Goal: Information Seeking & Learning: Learn about a topic

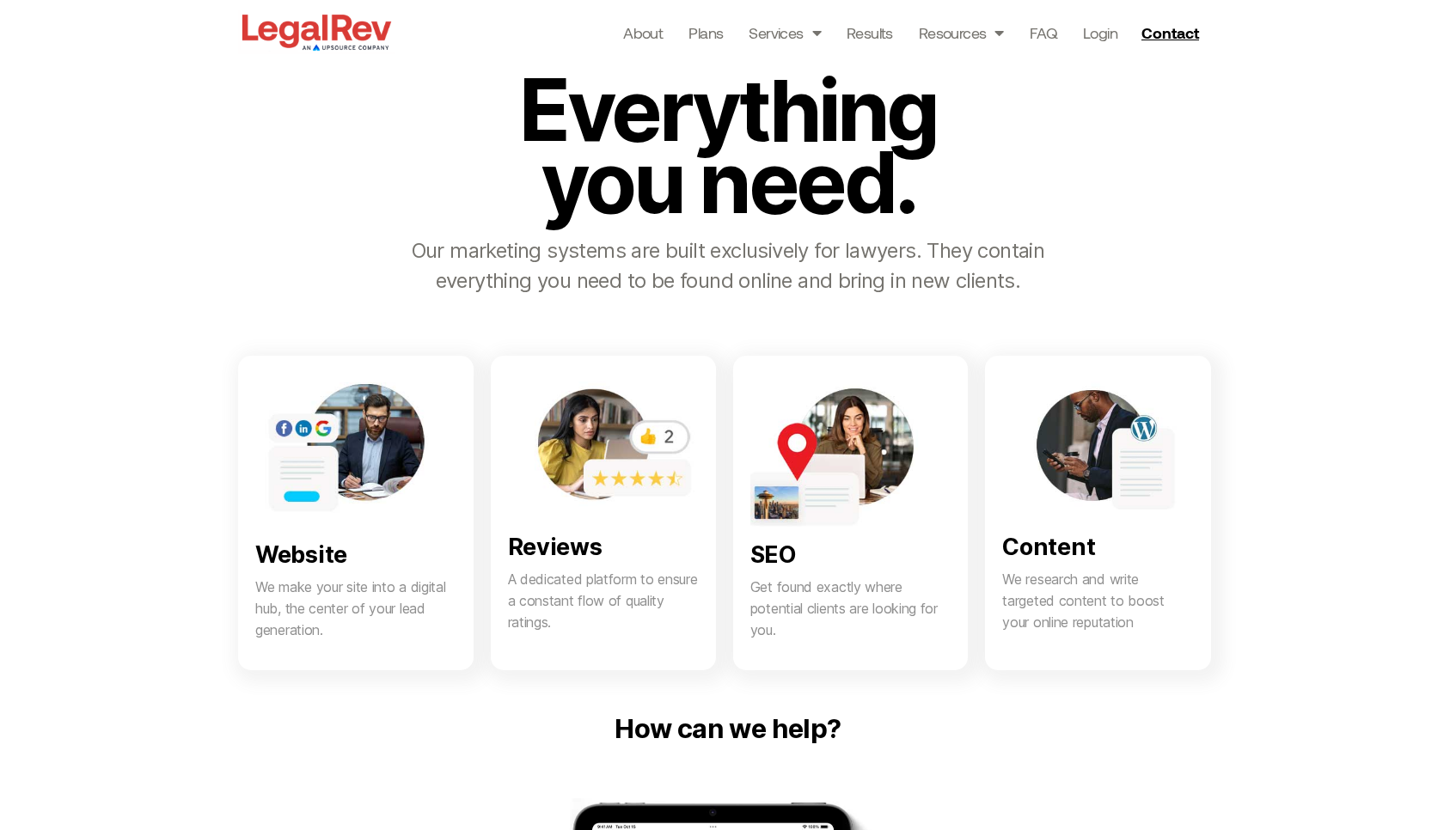
scroll to position [715, 0]
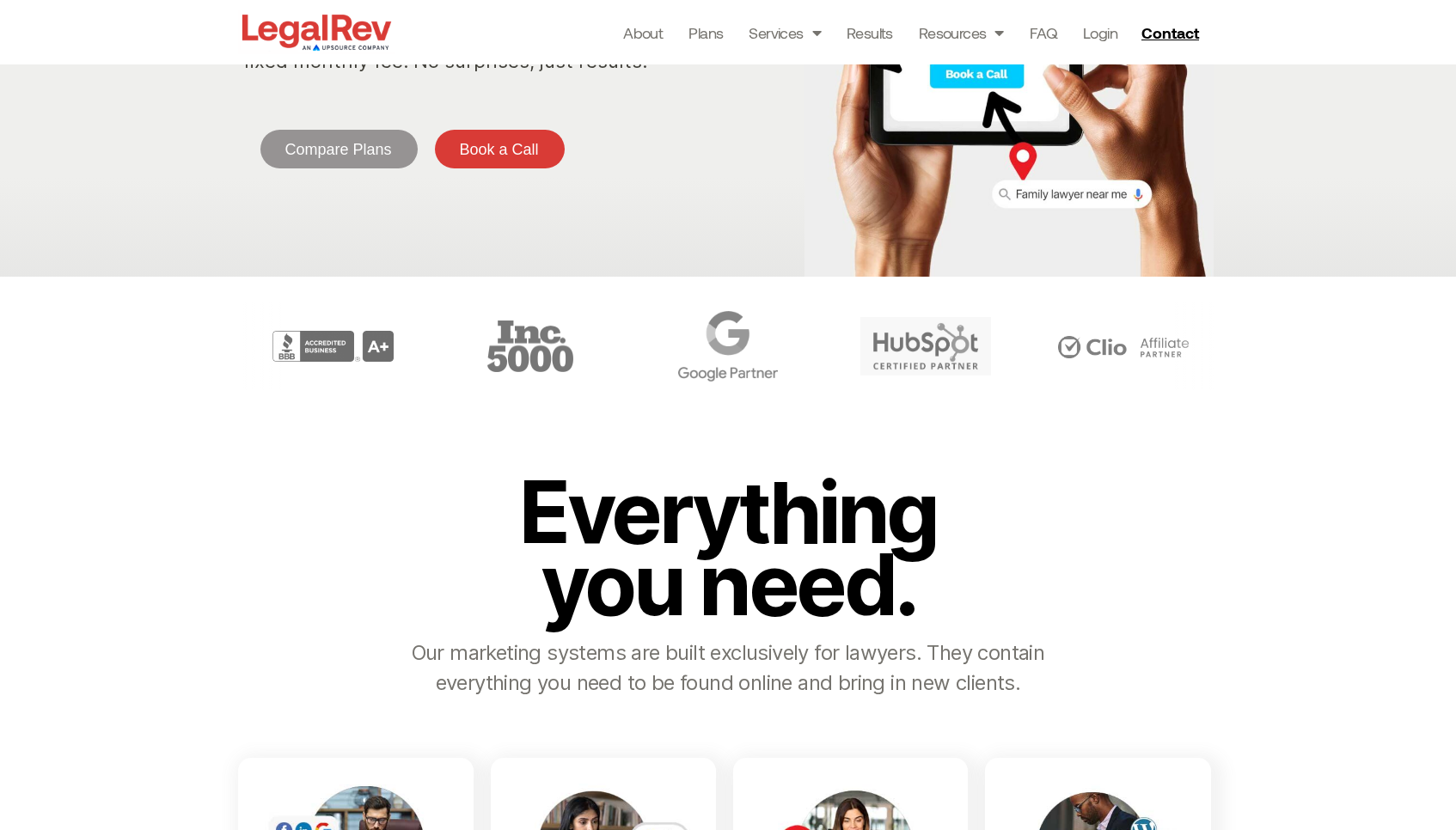
scroll to position [253, 0]
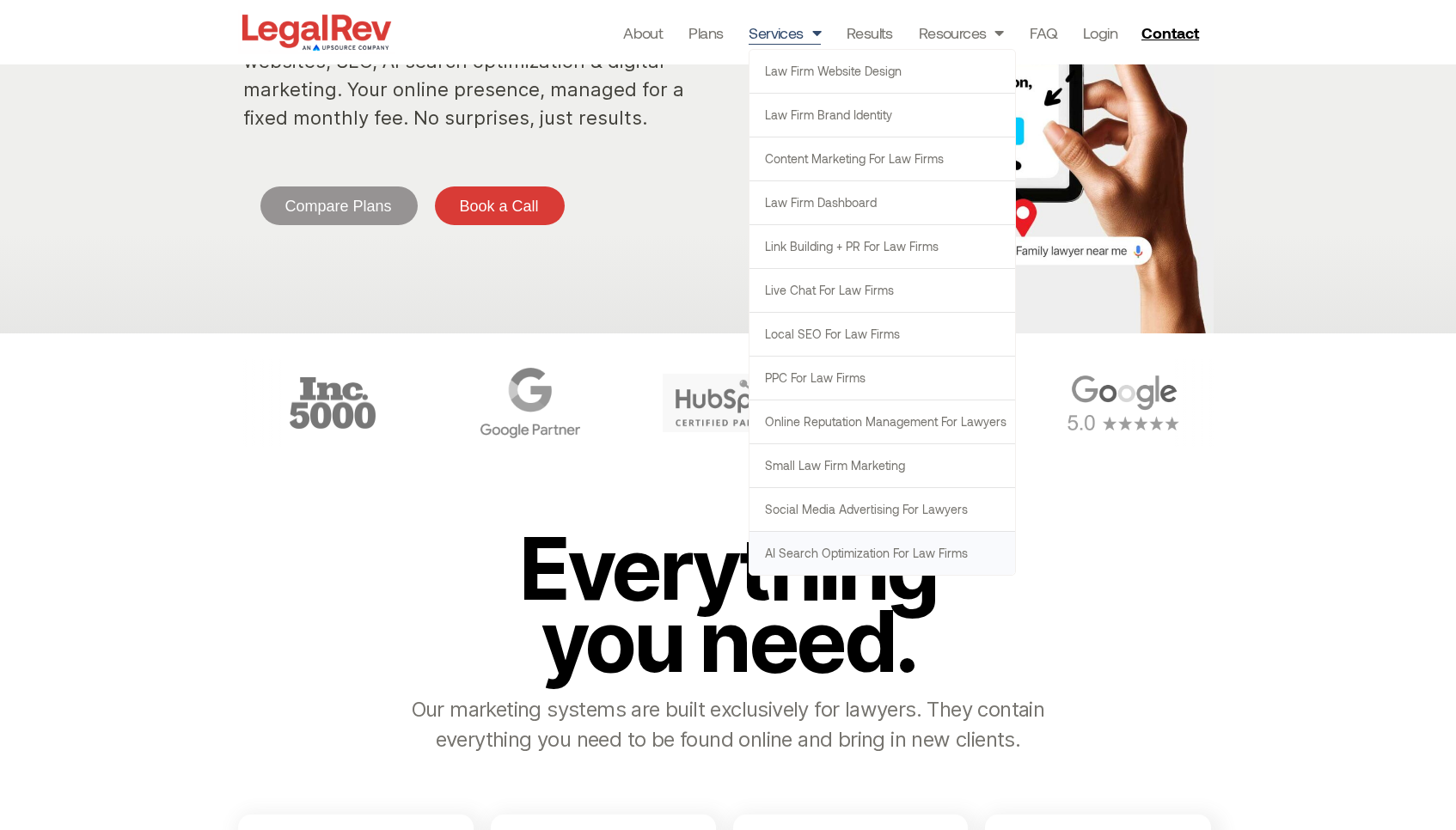
click at [824, 552] on link "AI Search Optimization for Law Firms" at bounding box center [883, 553] width 266 height 43
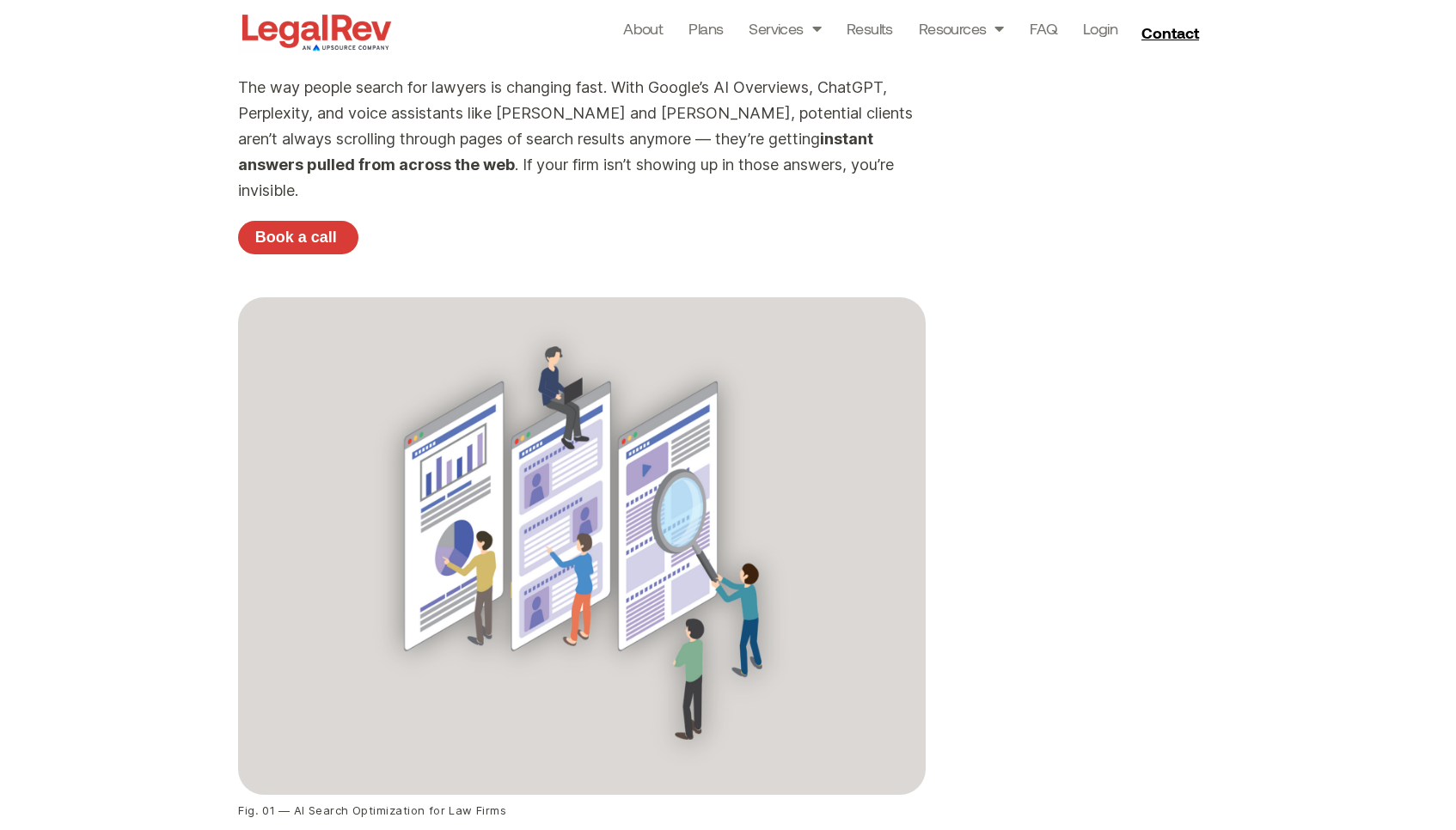
scroll to position [502, 0]
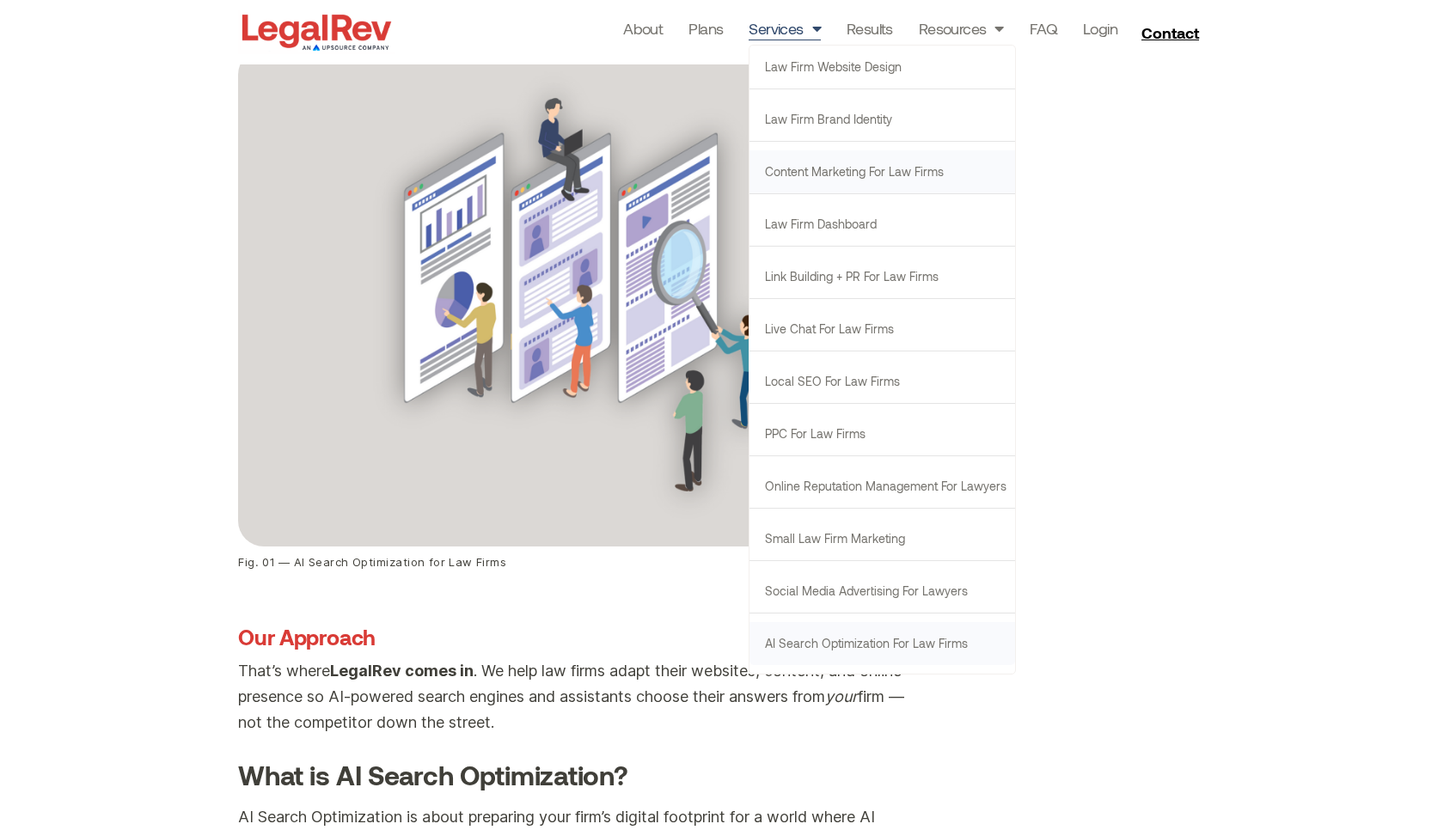
click at [777, 174] on link "Content Marketing for Law Firms" at bounding box center [883, 172] width 266 height 43
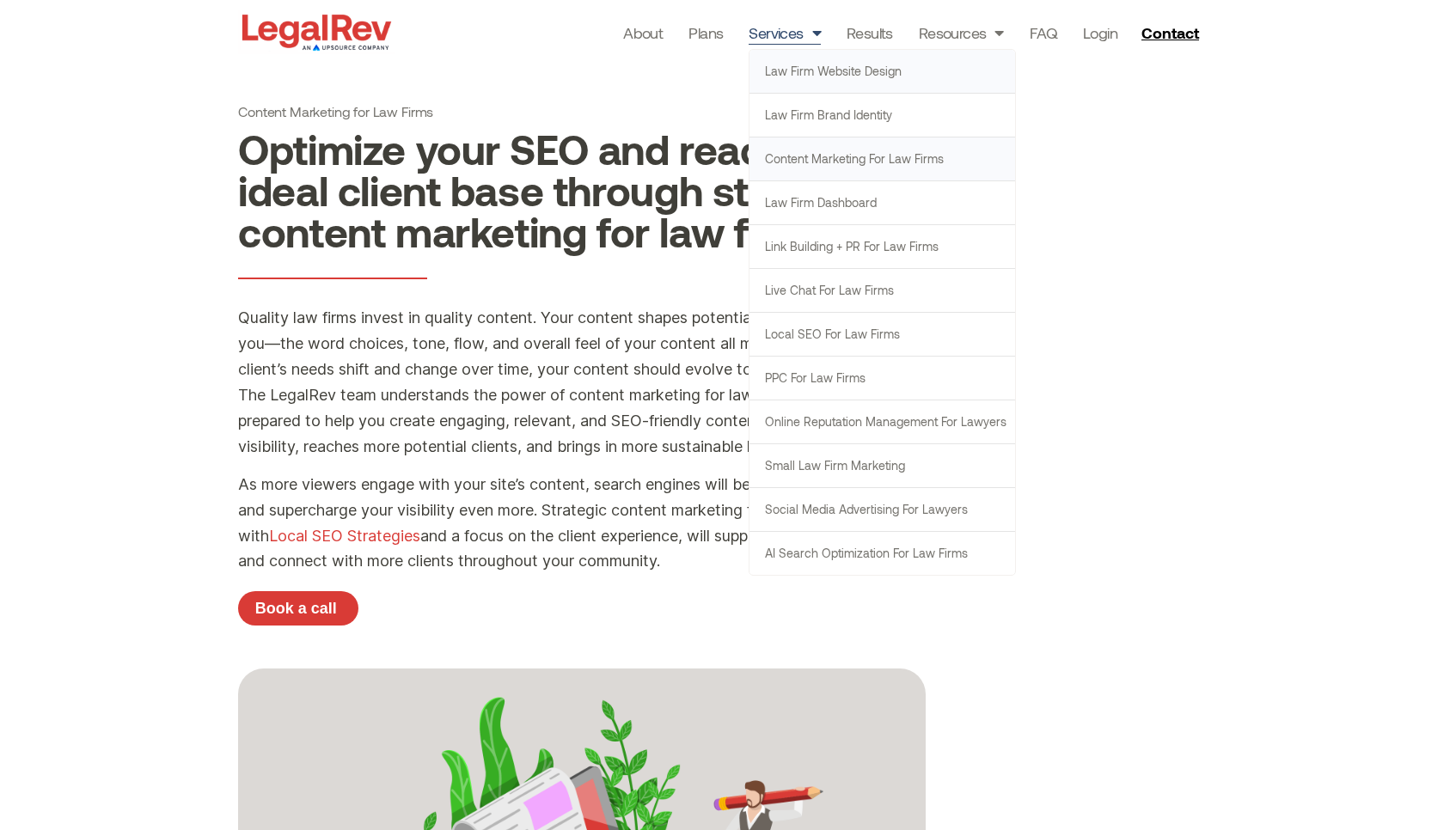
click at [818, 63] on link "Law Firm Website Design" at bounding box center [883, 71] width 266 height 43
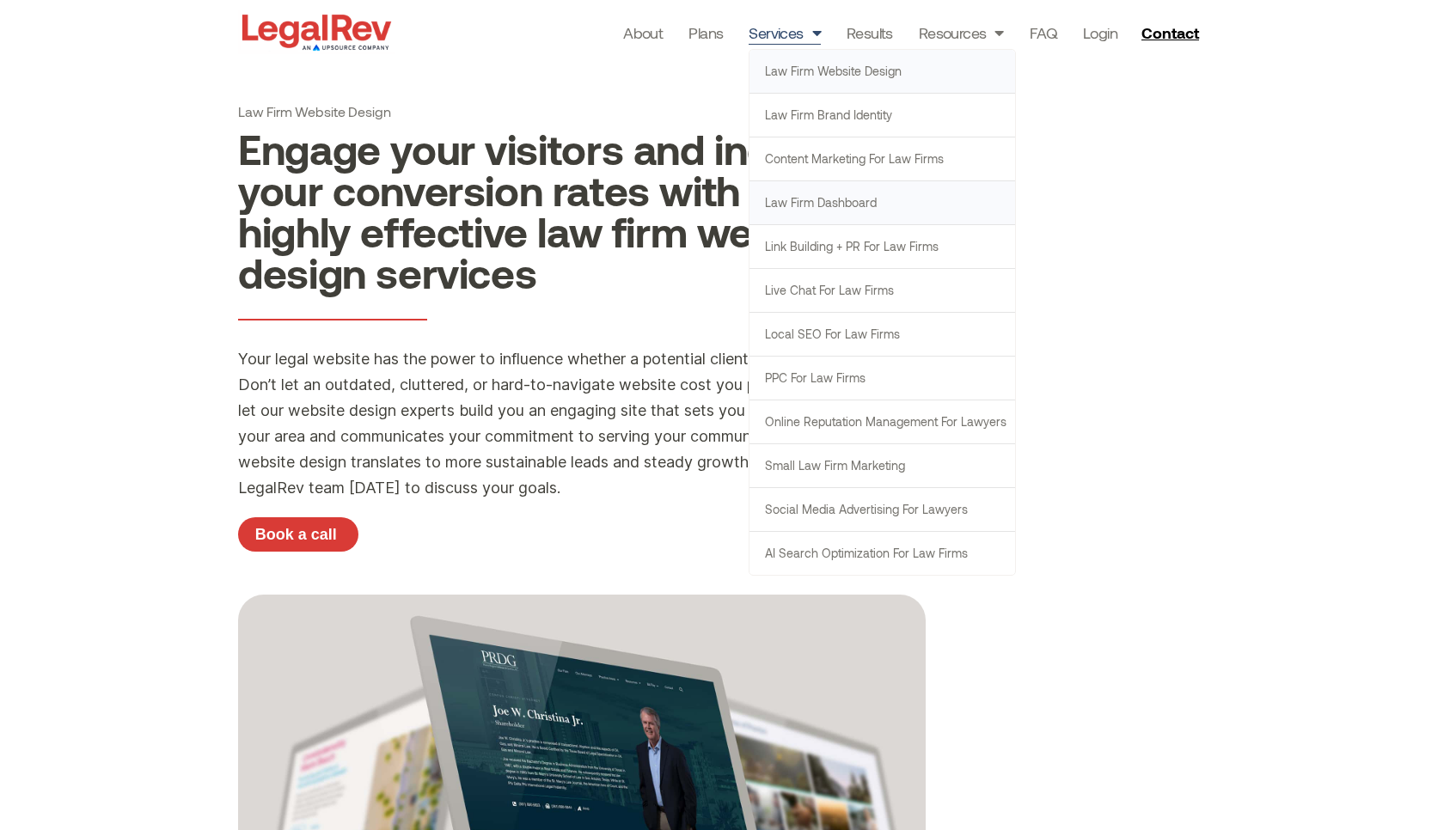
click at [825, 203] on link "Law Firm Dashboard" at bounding box center [883, 203] width 266 height 43
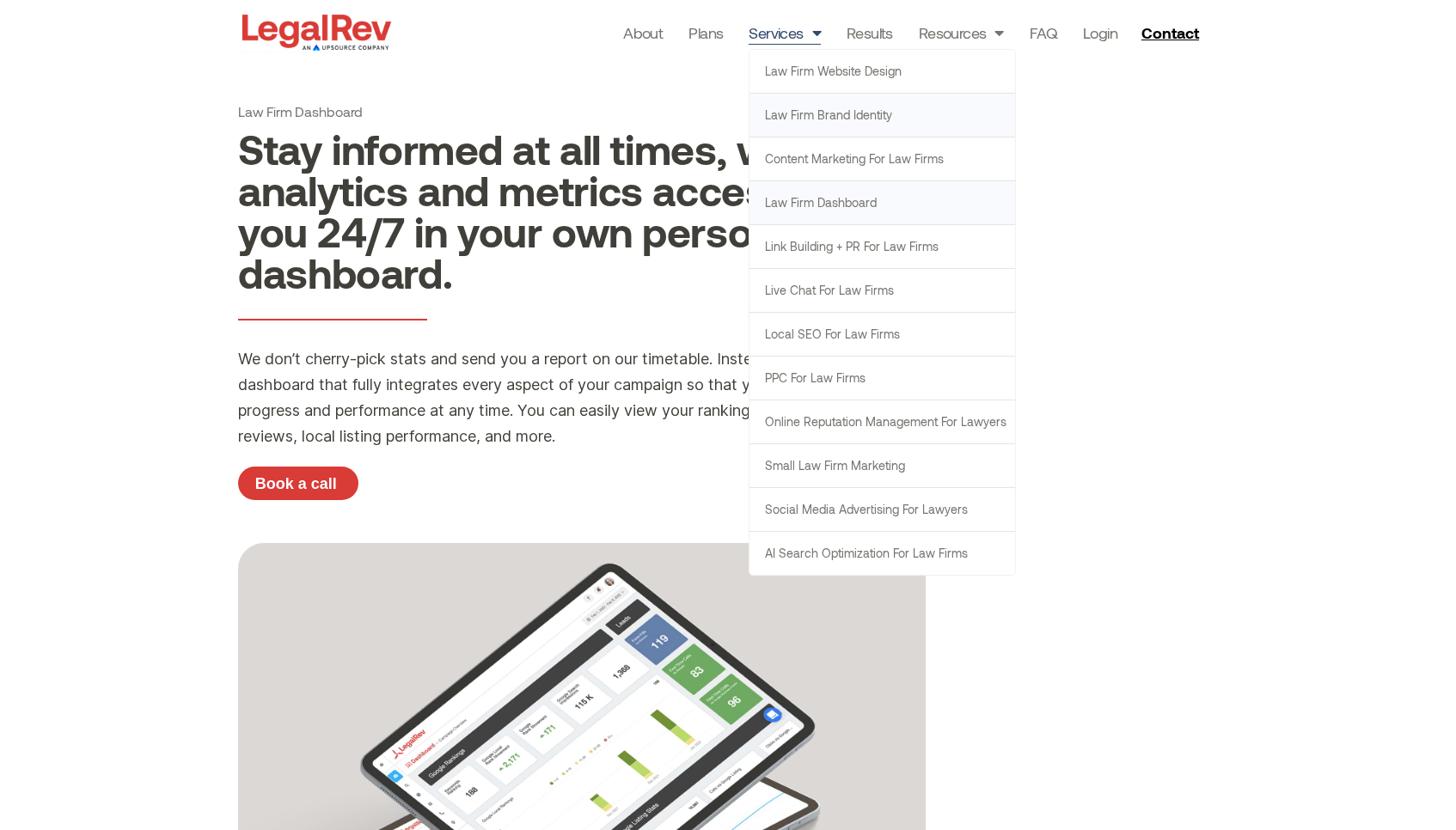
click at [786, 130] on link "Law Firm Brand Identity" at bounding box center [883, 115] width 266 height 43
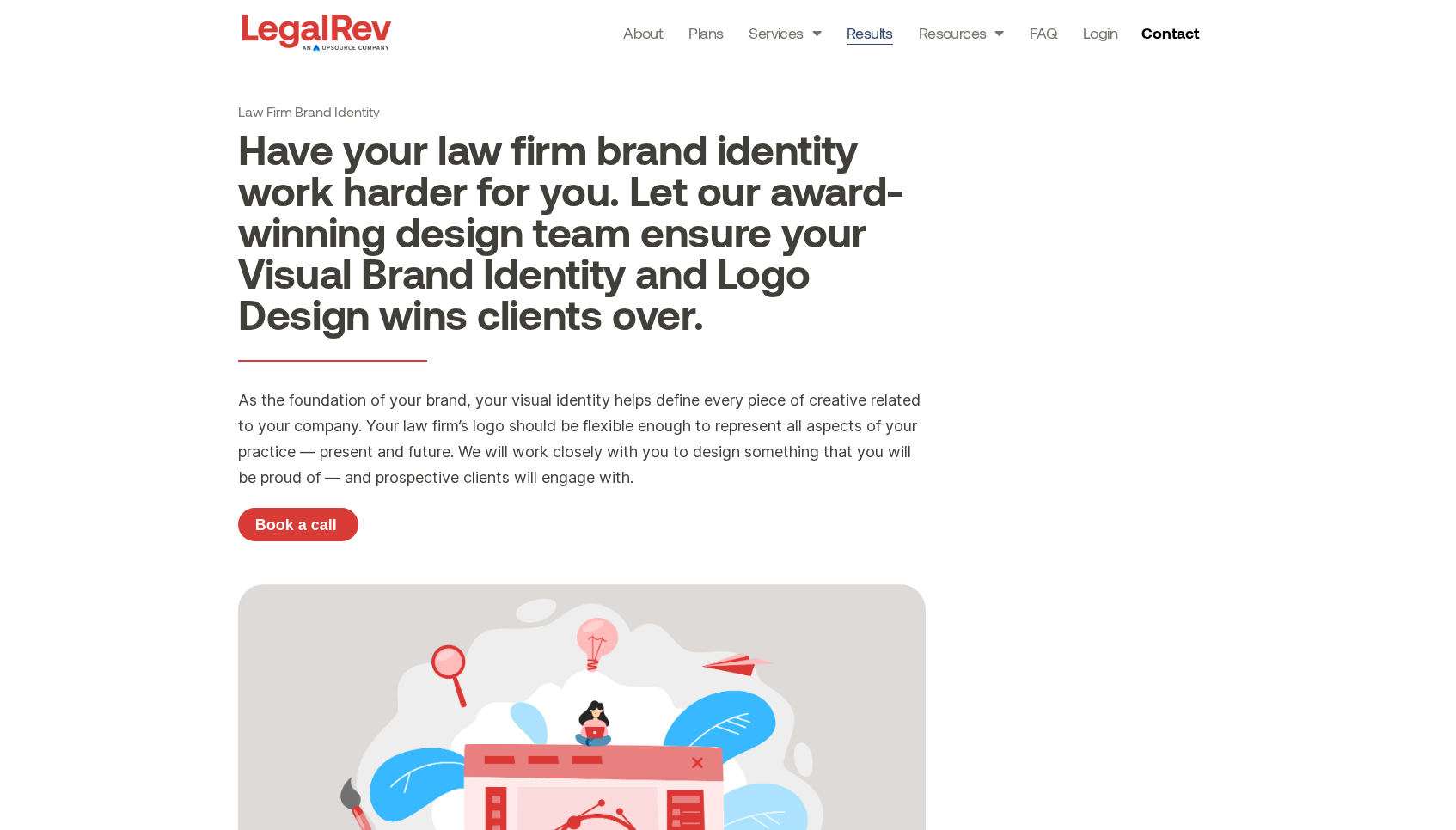
click at [874, 37] on link "Results" at bounding box center [870, 32] width 47 height 24
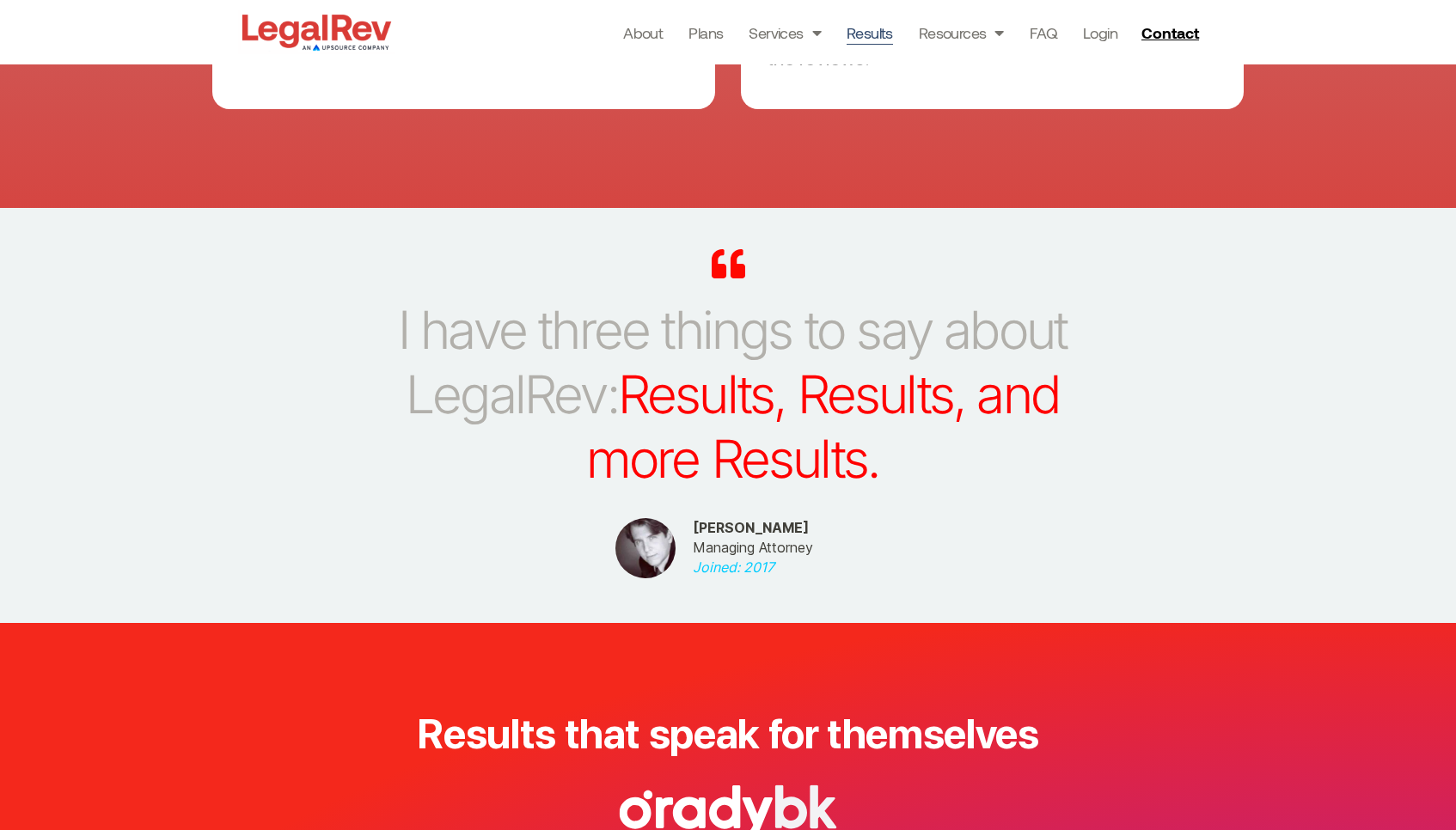
scroll to position [5496, 0]
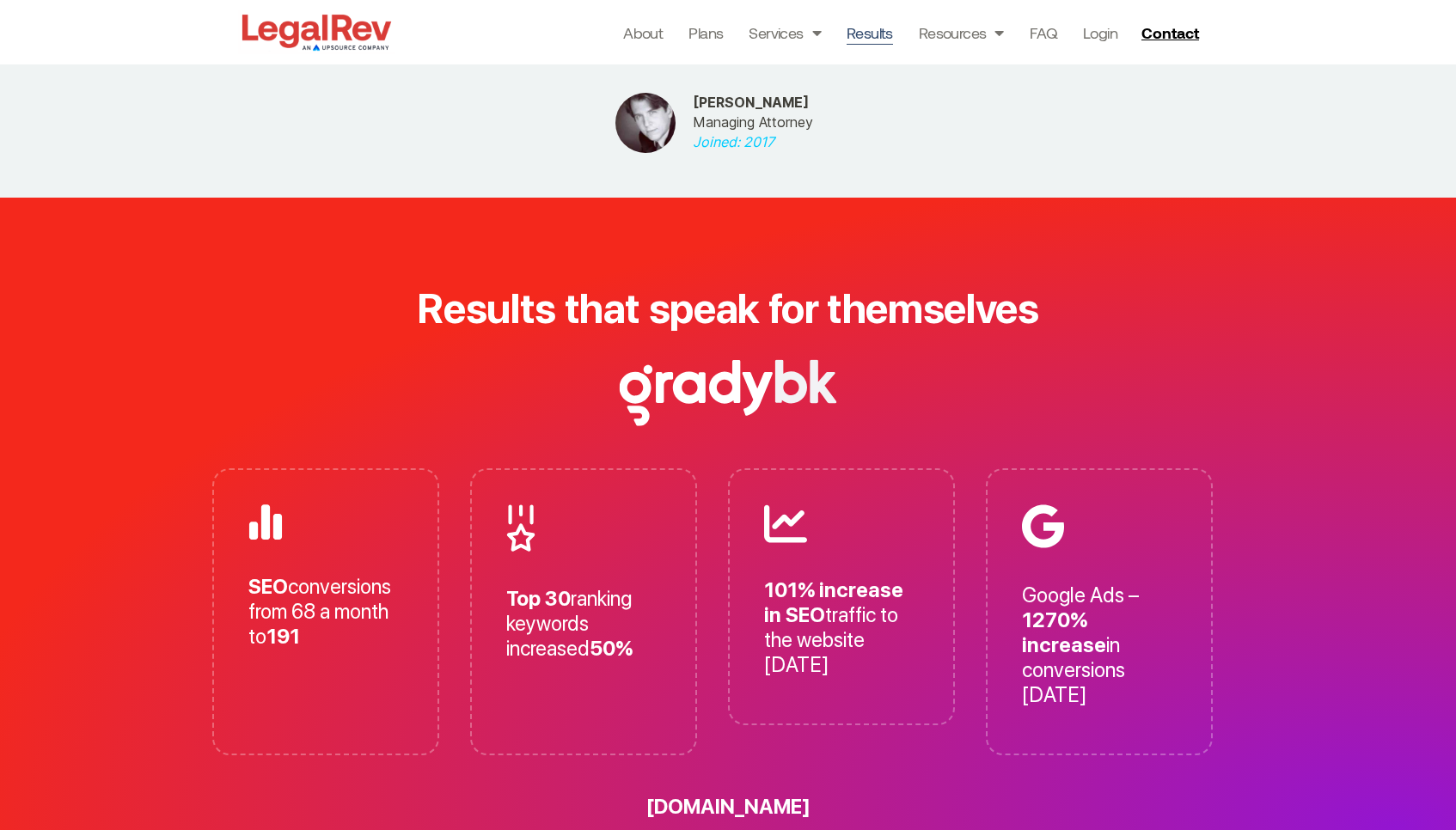
click at [295, 11] on img at bounding box center [316, 31] width 157 height 44
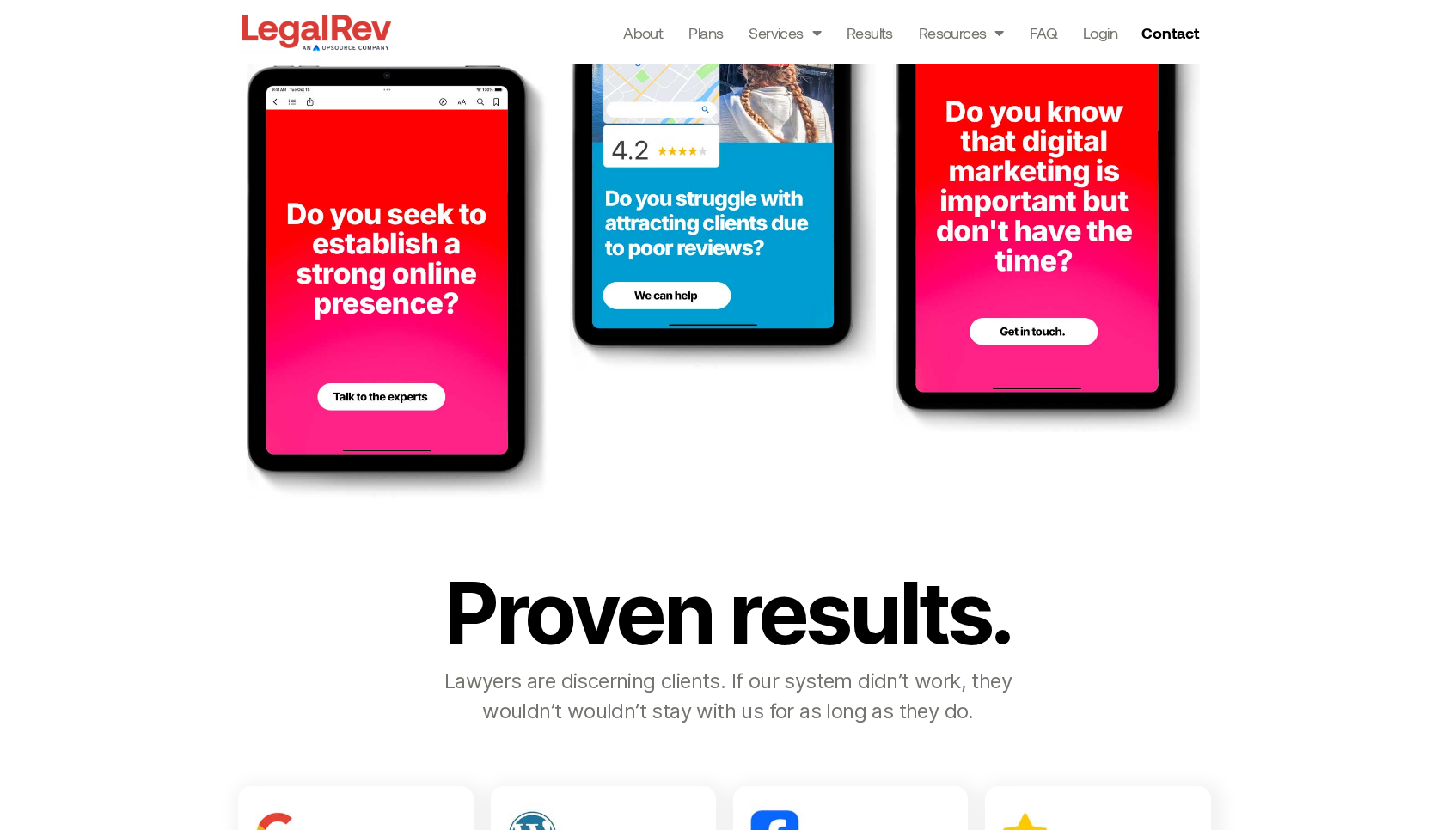
scroll to position [1679, 0]
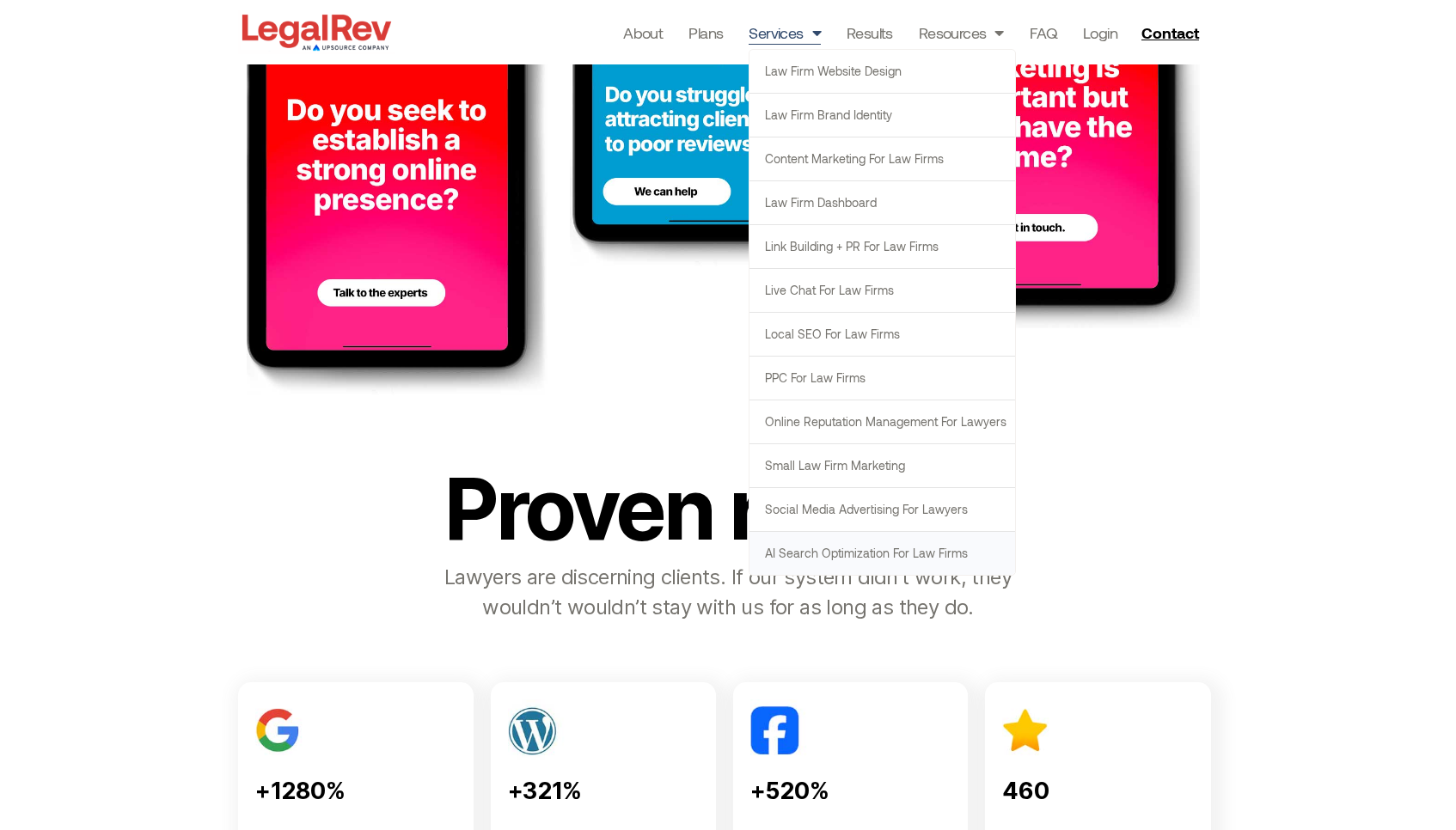
click at [860, 556] on link "AI Search Optimization for Law Firms" at bounding box center [883, 553] width 266 height 43
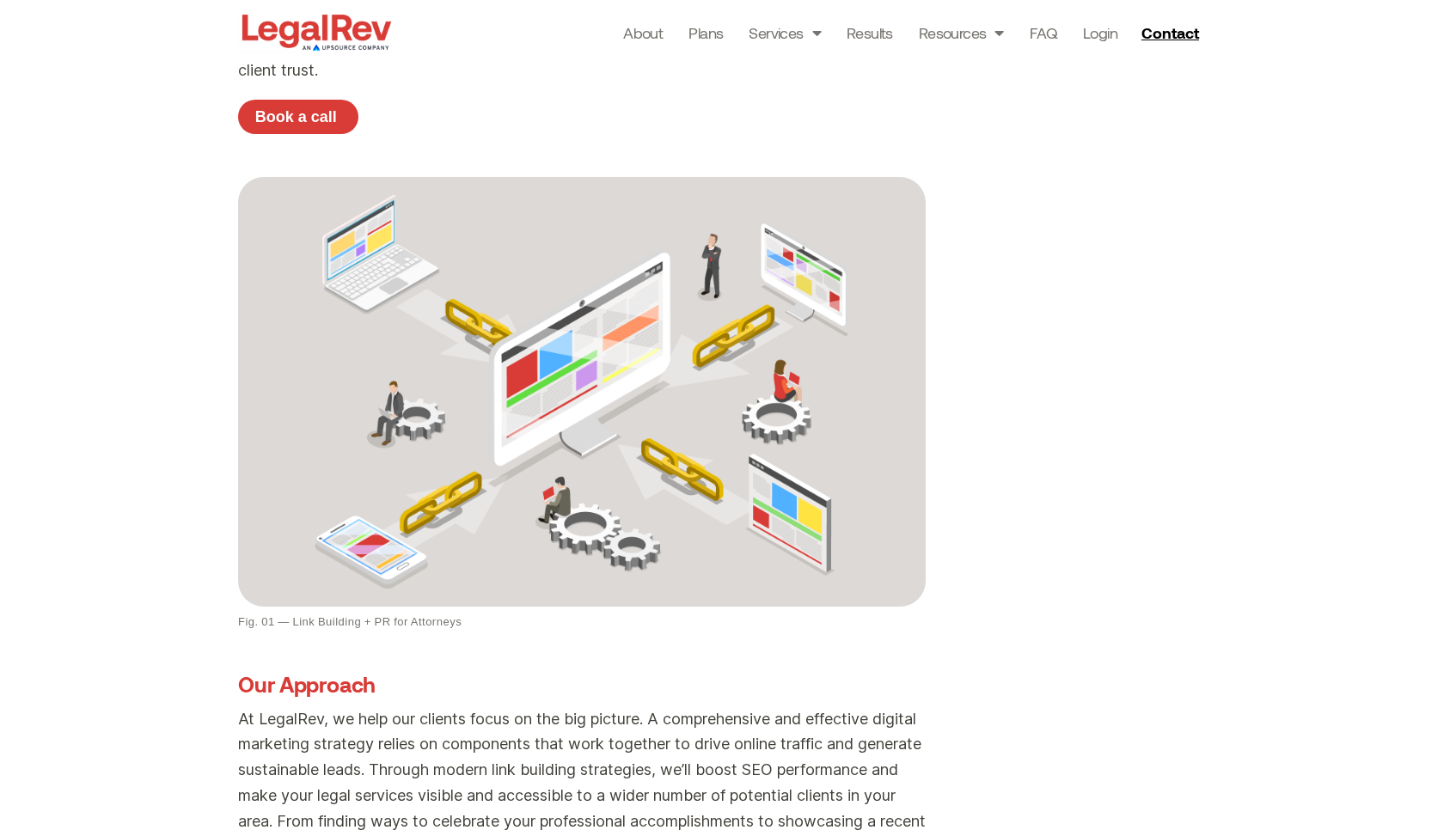
scroll to position [503, 0]
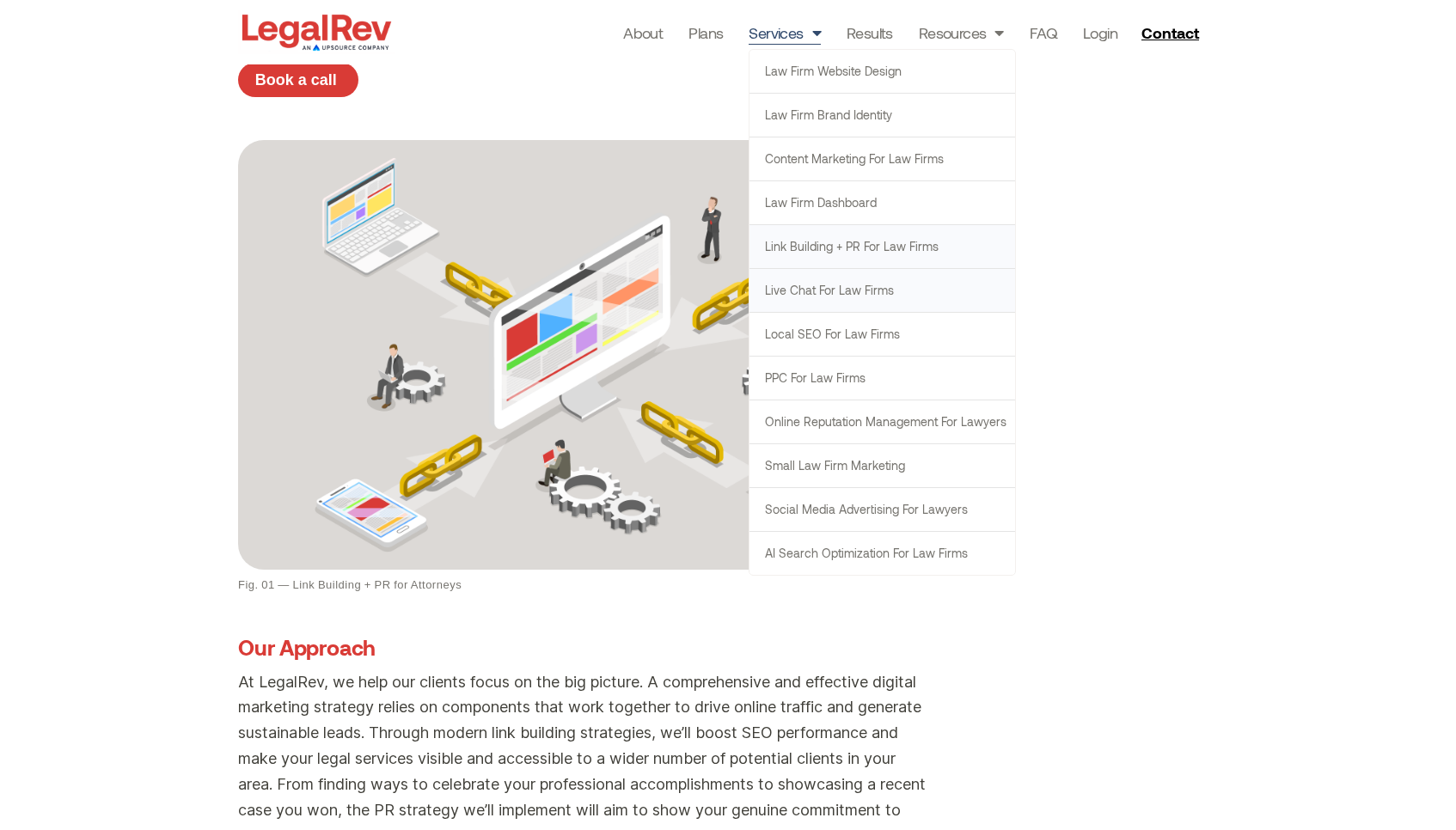
click at [828, 287] on link "Live Chat for Law Firms" at bounding box center [883, 290] width 266 height 43
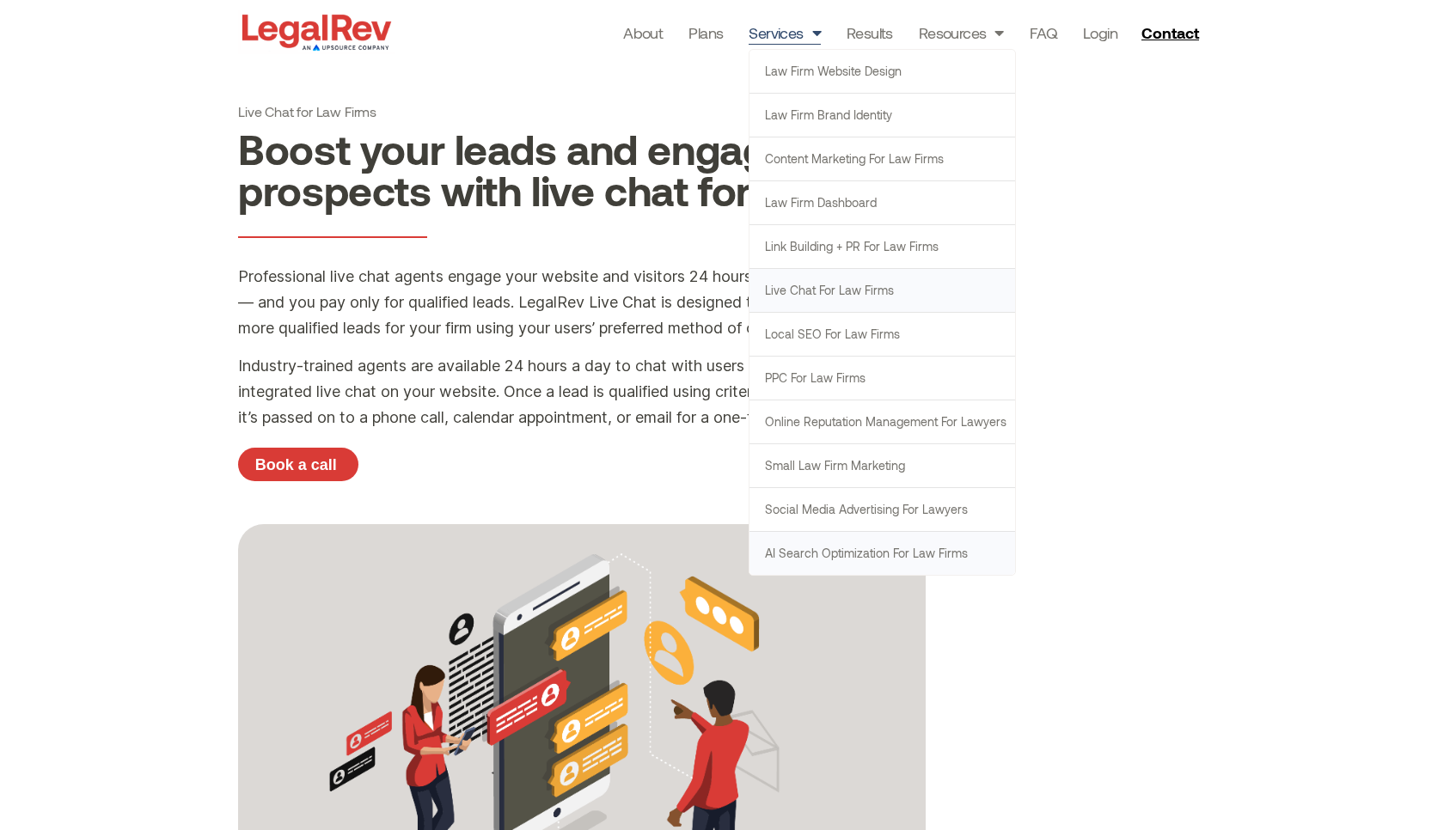
click at [846, 561] on link "AI Search Optimization for Law Firms" at bounding box center [883, 553] width 266 height 43
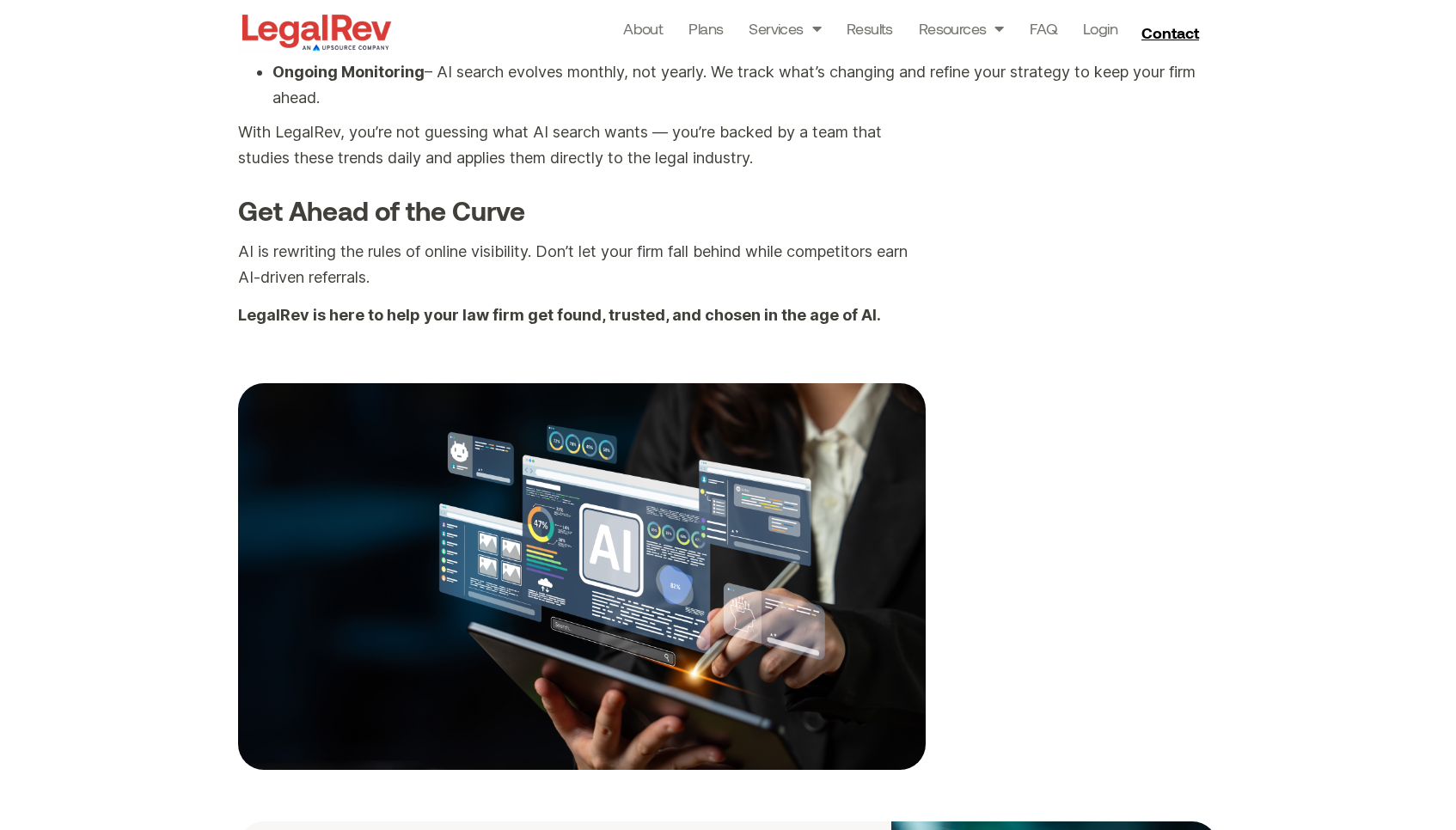
scroll to position [2221, 0]
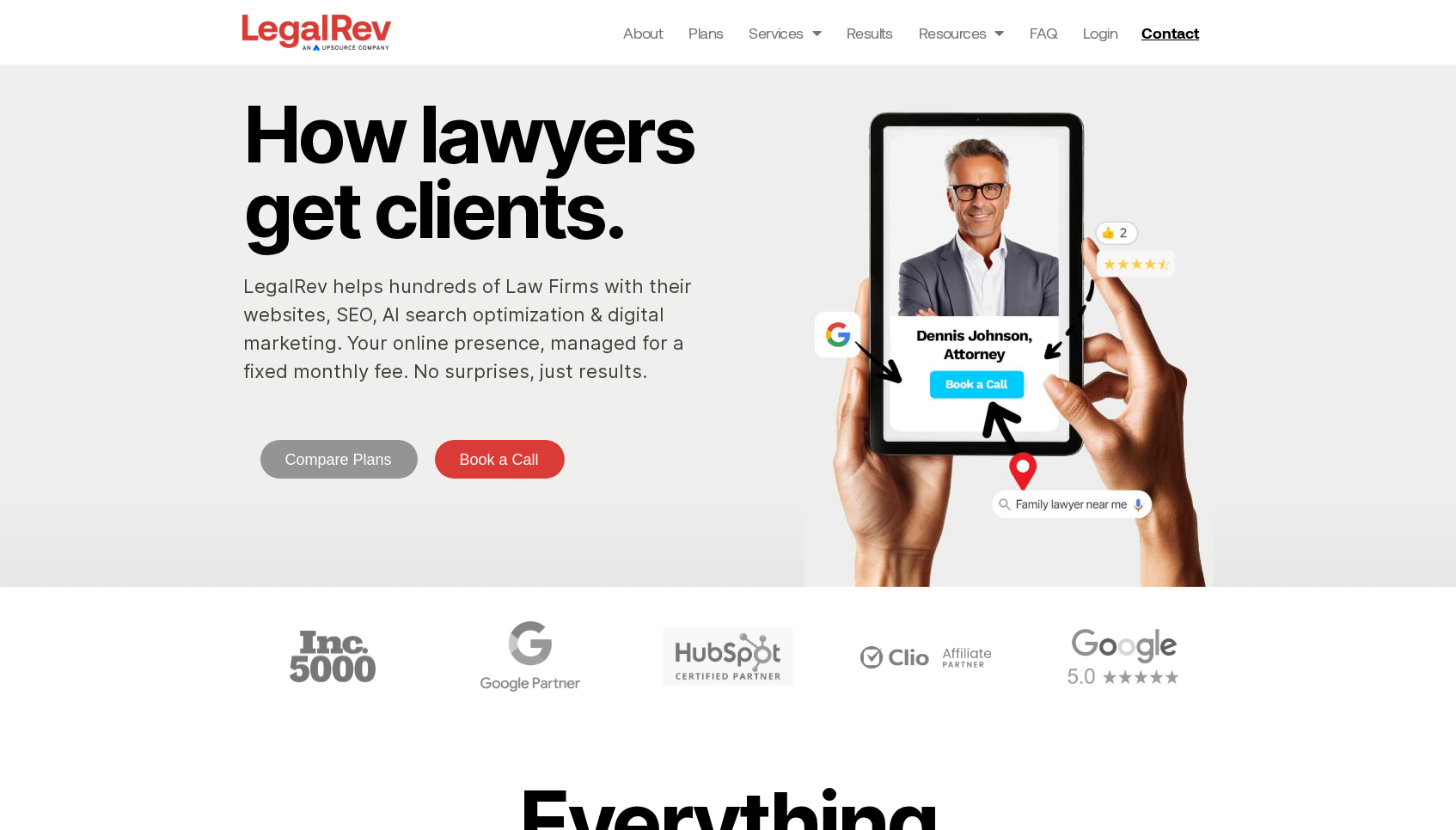
click at [387, 384] on p "LegalRev helps hundreds of Law Firms with their websites, SEO, AI search optimi…" at bounding box center [472, 329] width 457 height 113
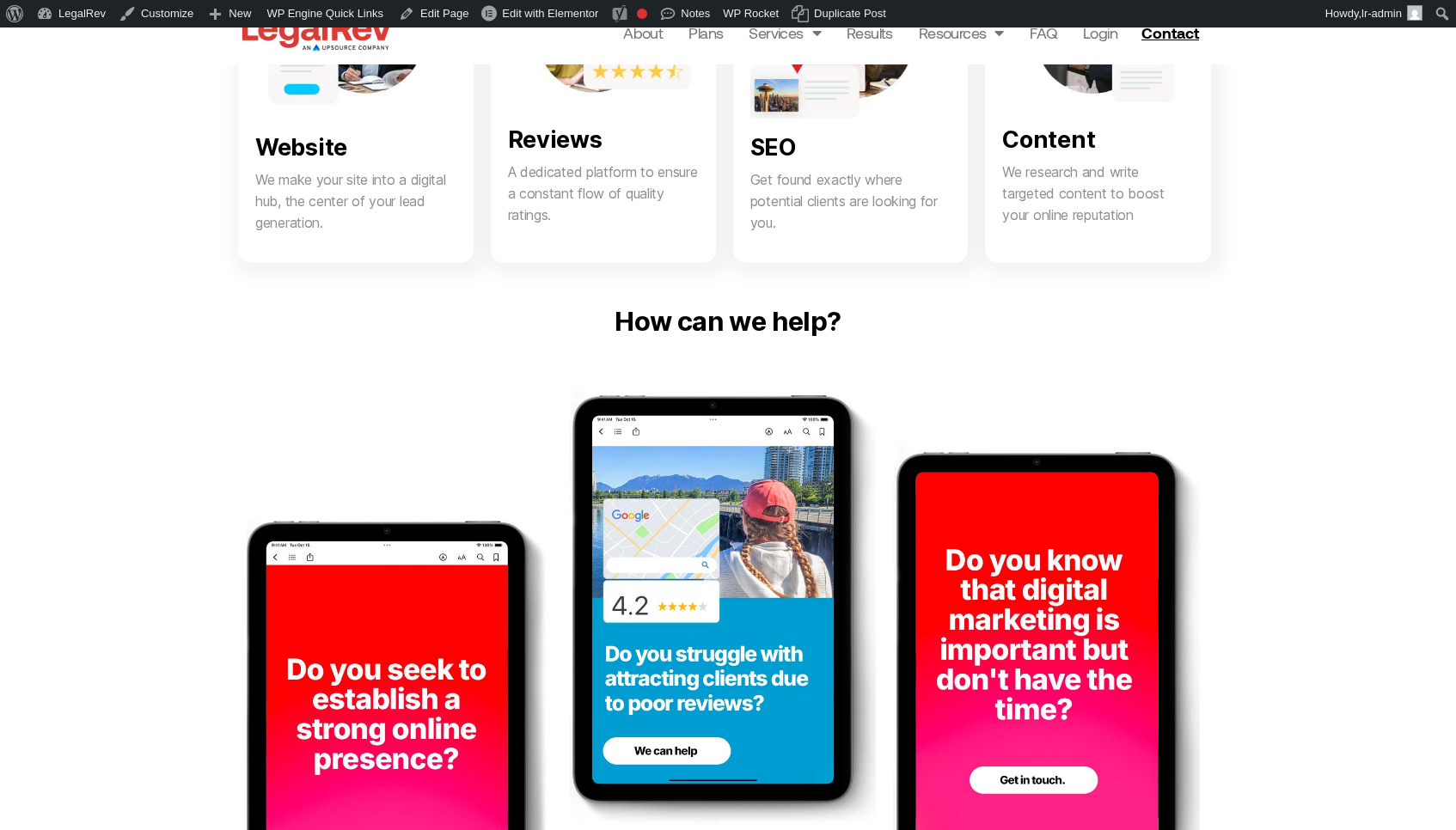
scroll to position [1170, 0]
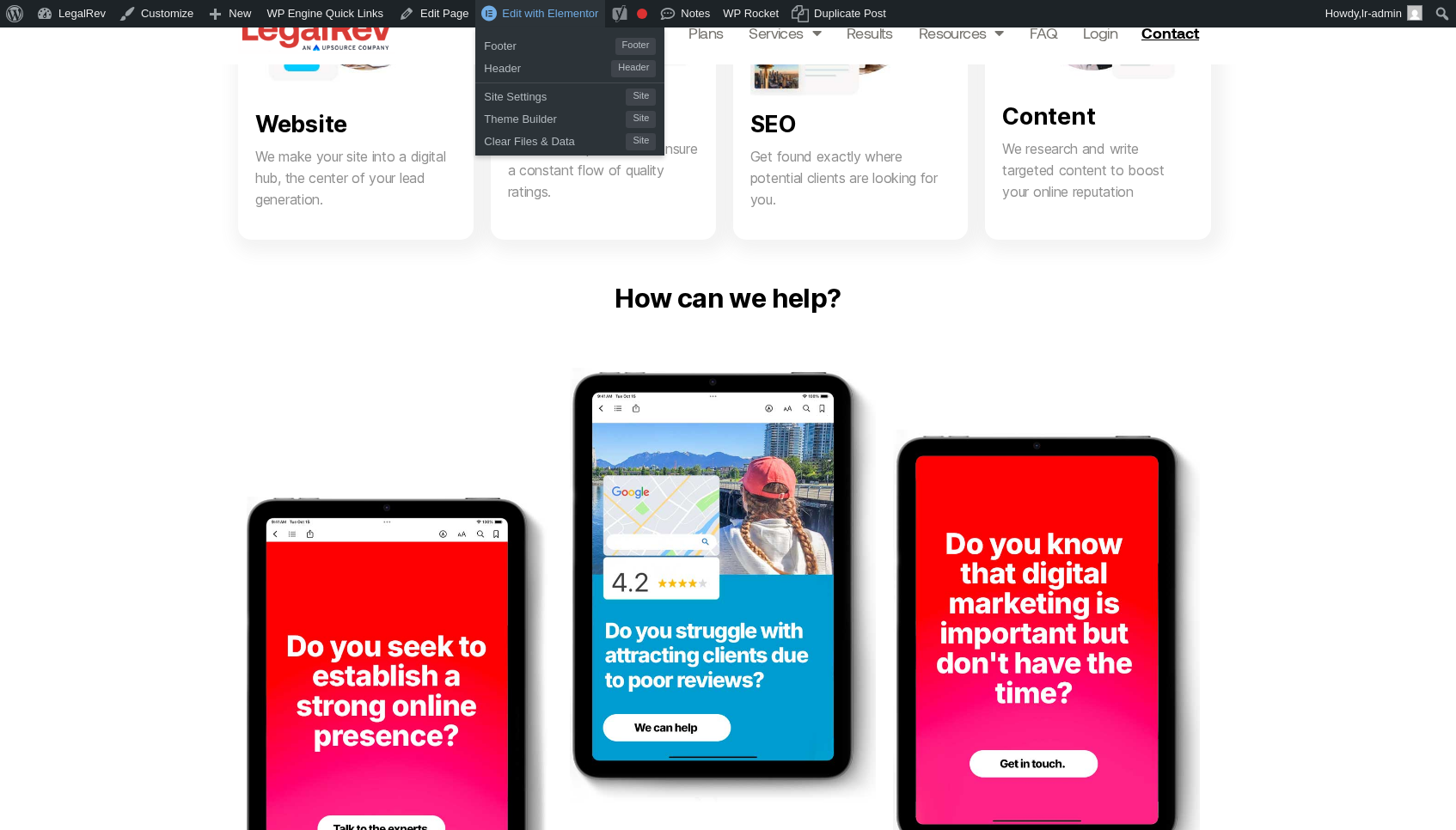
click at [516, 16] on span "Edit with Elementor" at bounding box center [550, 13] width 96 height 13
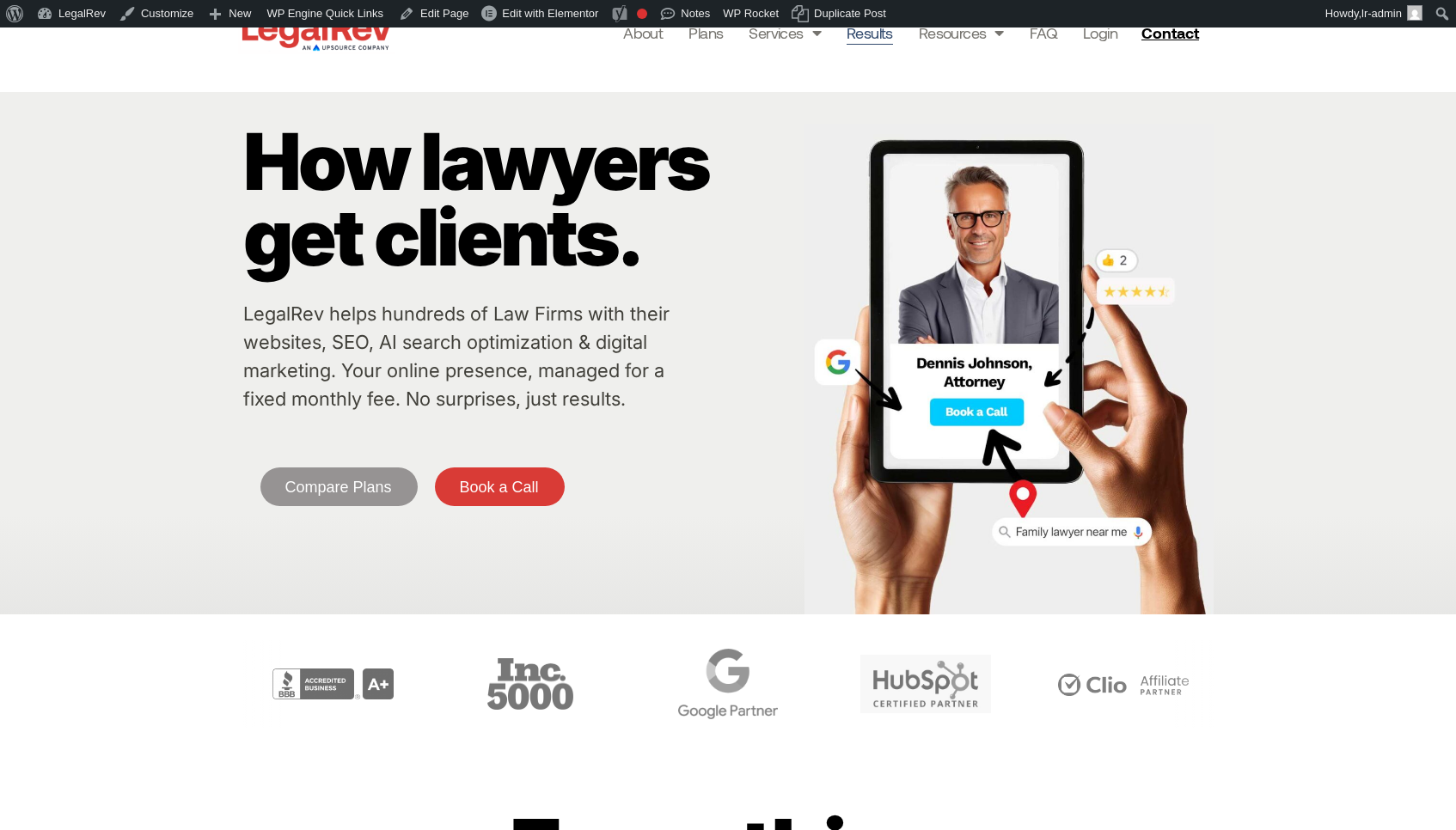
click at [898, 40] on li "Results" at bounding box center [870, 32] width 72 height 24
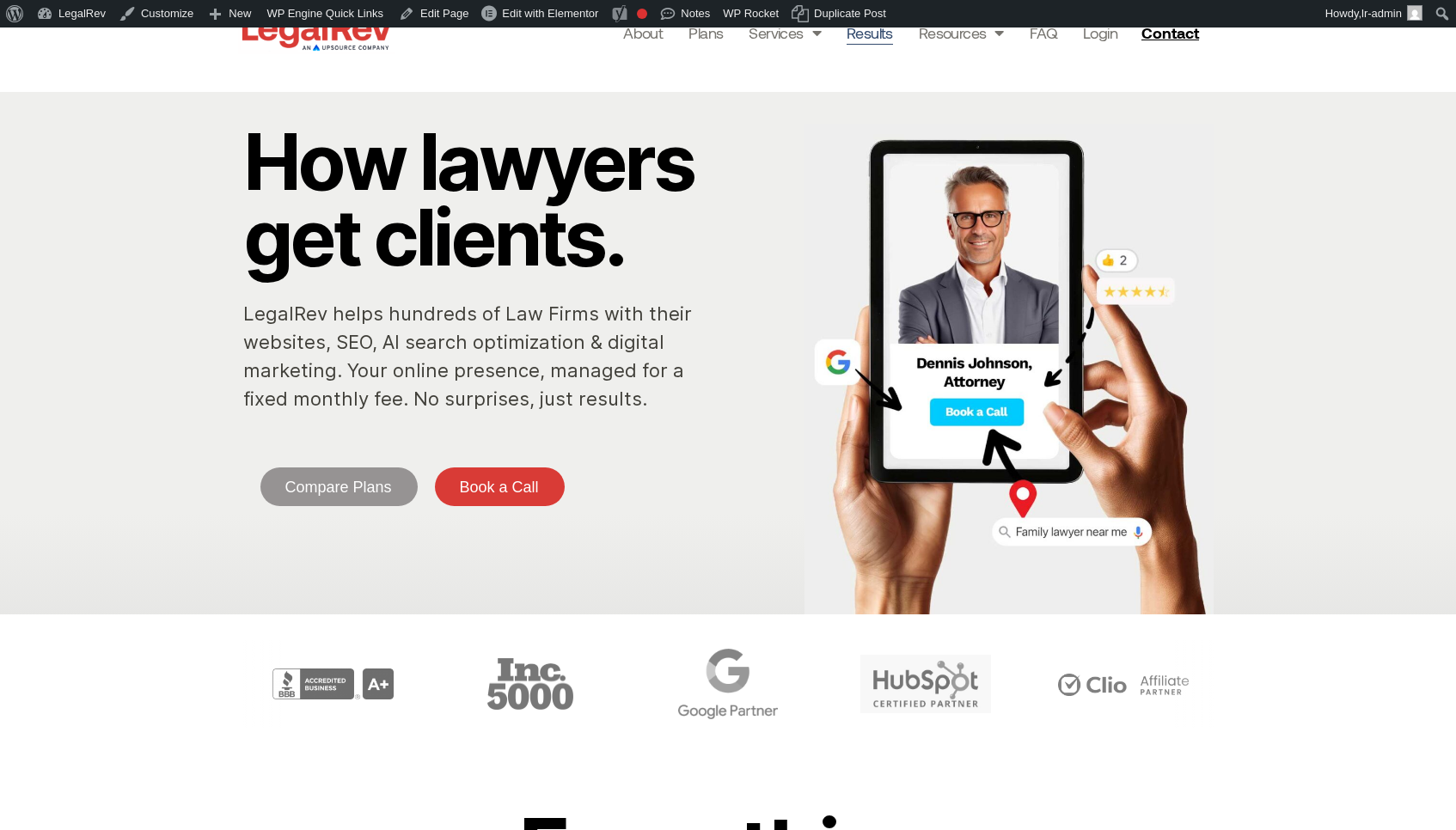
click at [875, 39] on link "Results" at bounding box center [870, 32] width 47 height 24
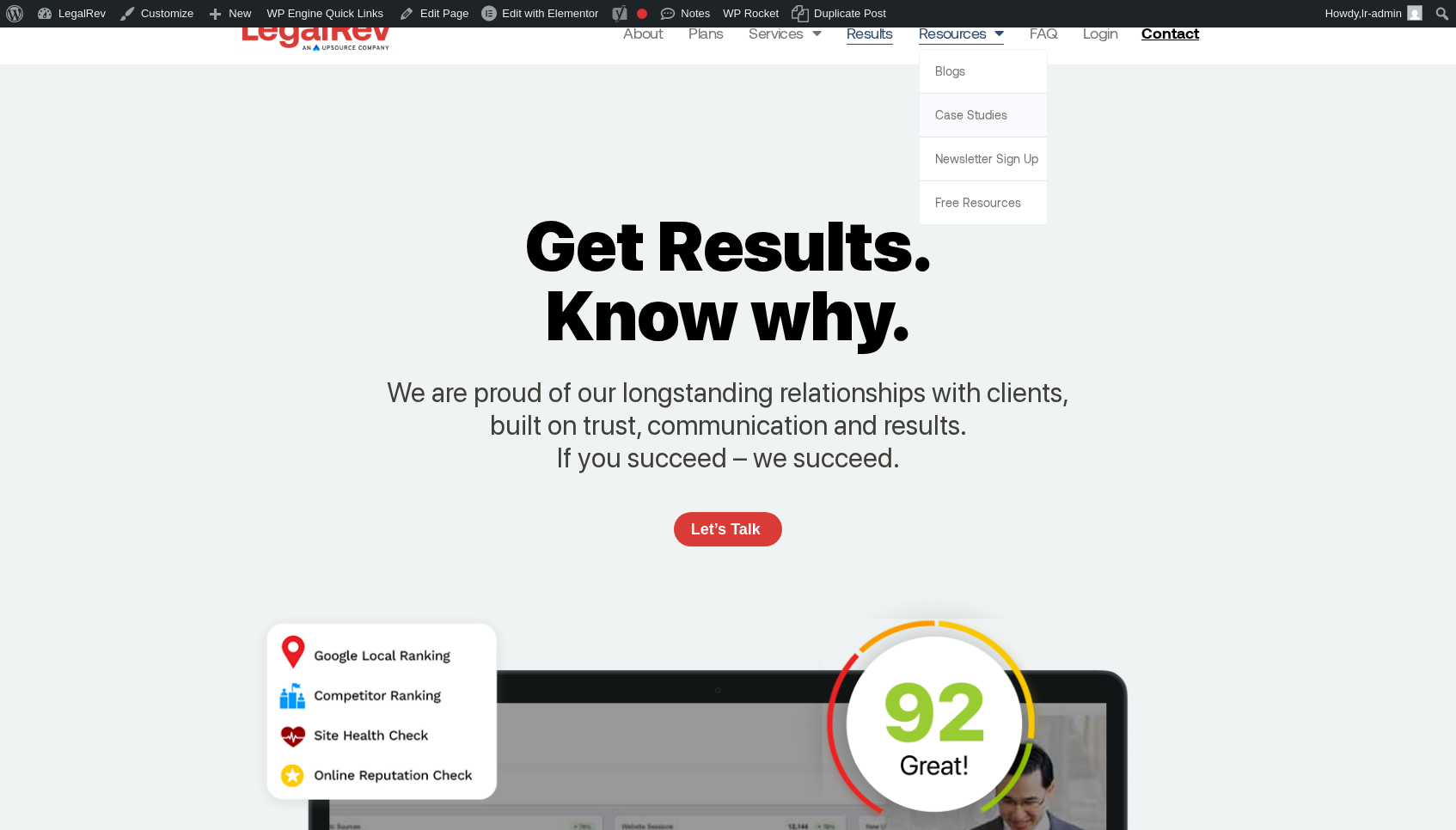
click at [1001, 125] on link "Case Studies" at bounding box center [983, 115] width 128 height 43
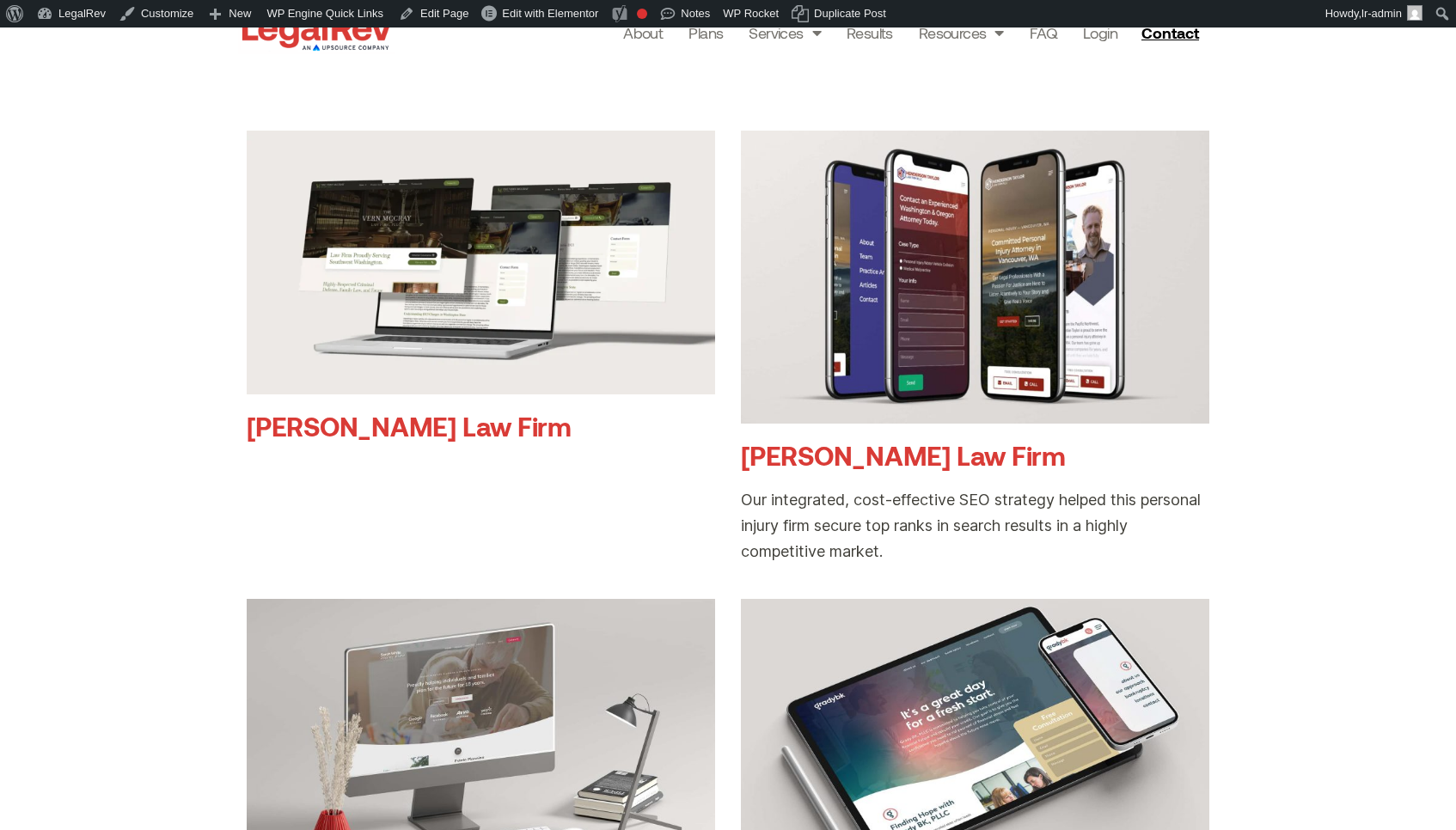
scroll to position [345, 0]
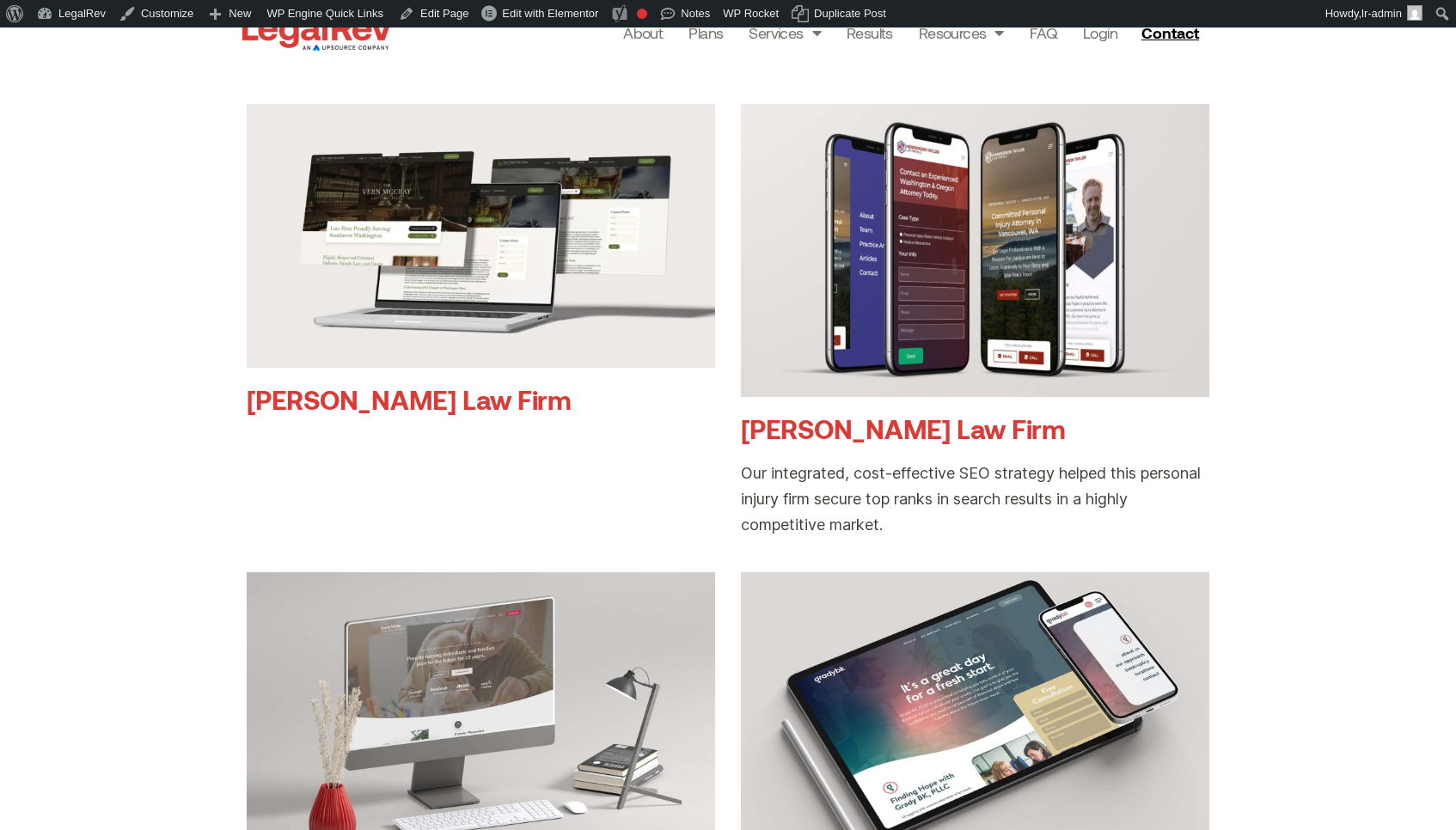
click at [456, 469] on article "[PERSON_NAME] Law Firm" at bounding box center [481, 321] width 468 height 433
click at [454, 22] on link "Edit Page" at bounding box center [433, 13] width 84 height 28
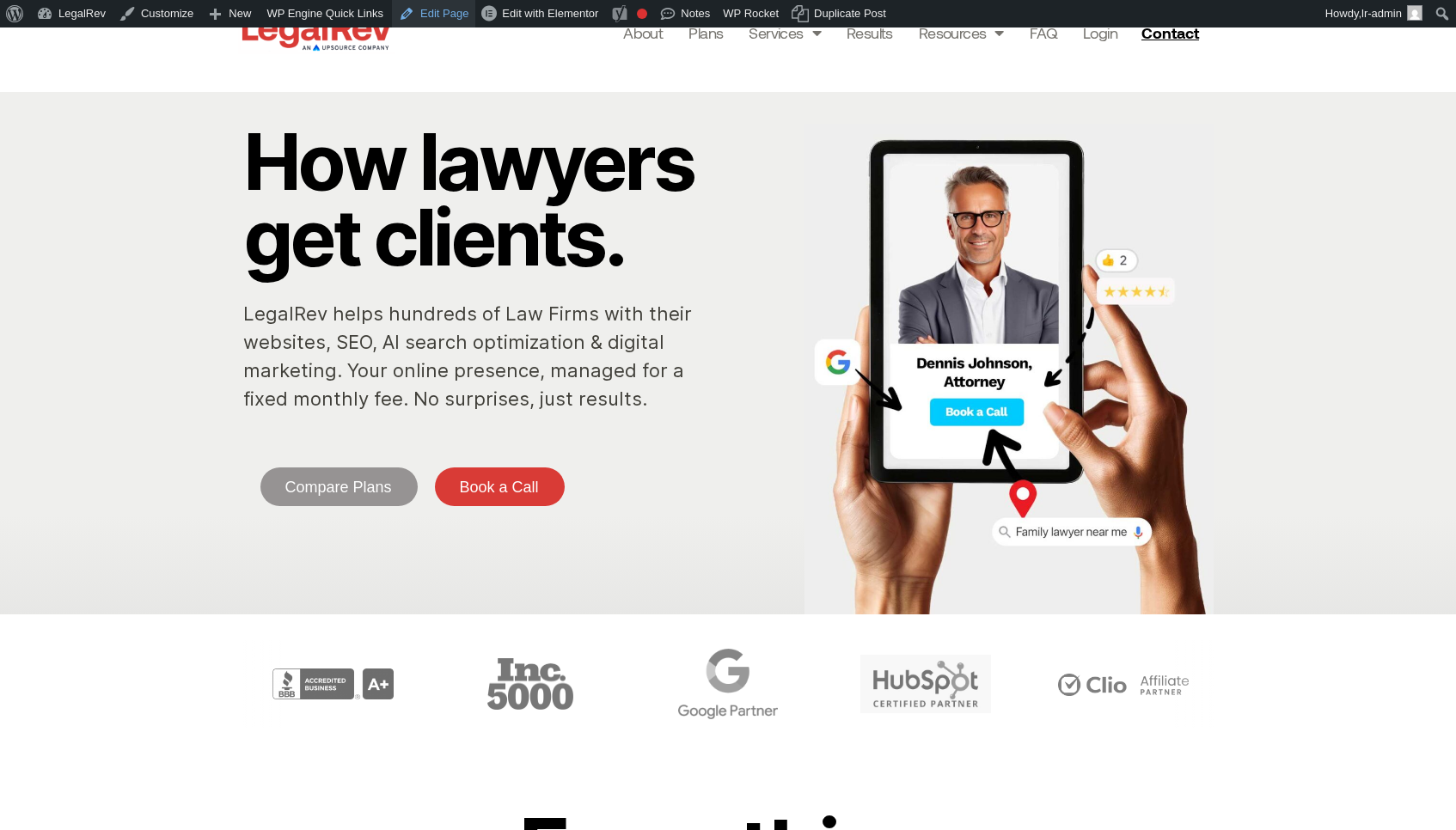
click at [461, 10] on link "Edit Page" at bounding box center [433, 13] width 84 height 28
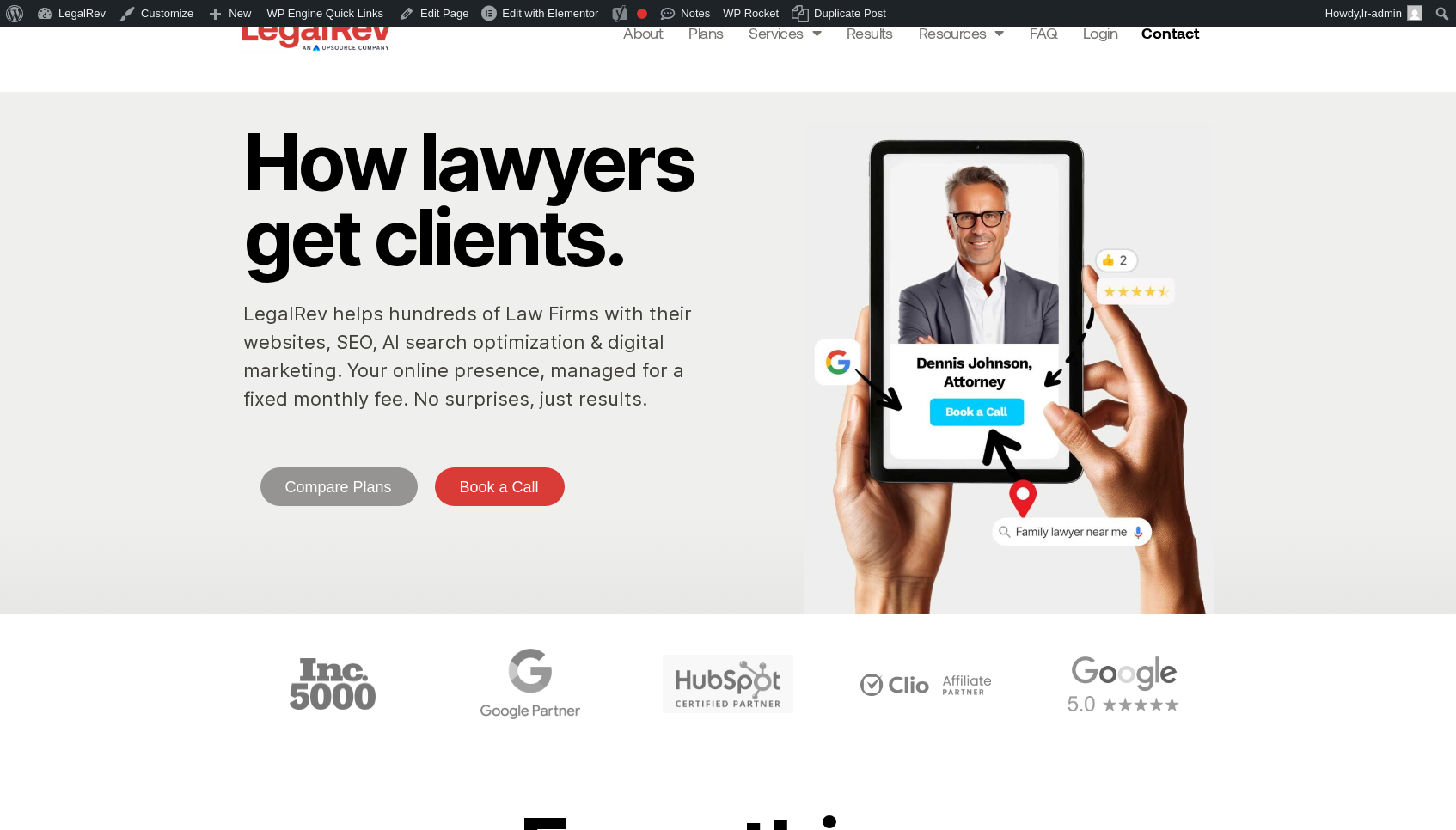
click at [177, 425] on div "How lawyers get clients. LegalRev helps hundreds of Law Firms with their websit…" at bounding box center [728, 353] width 1456 height 523
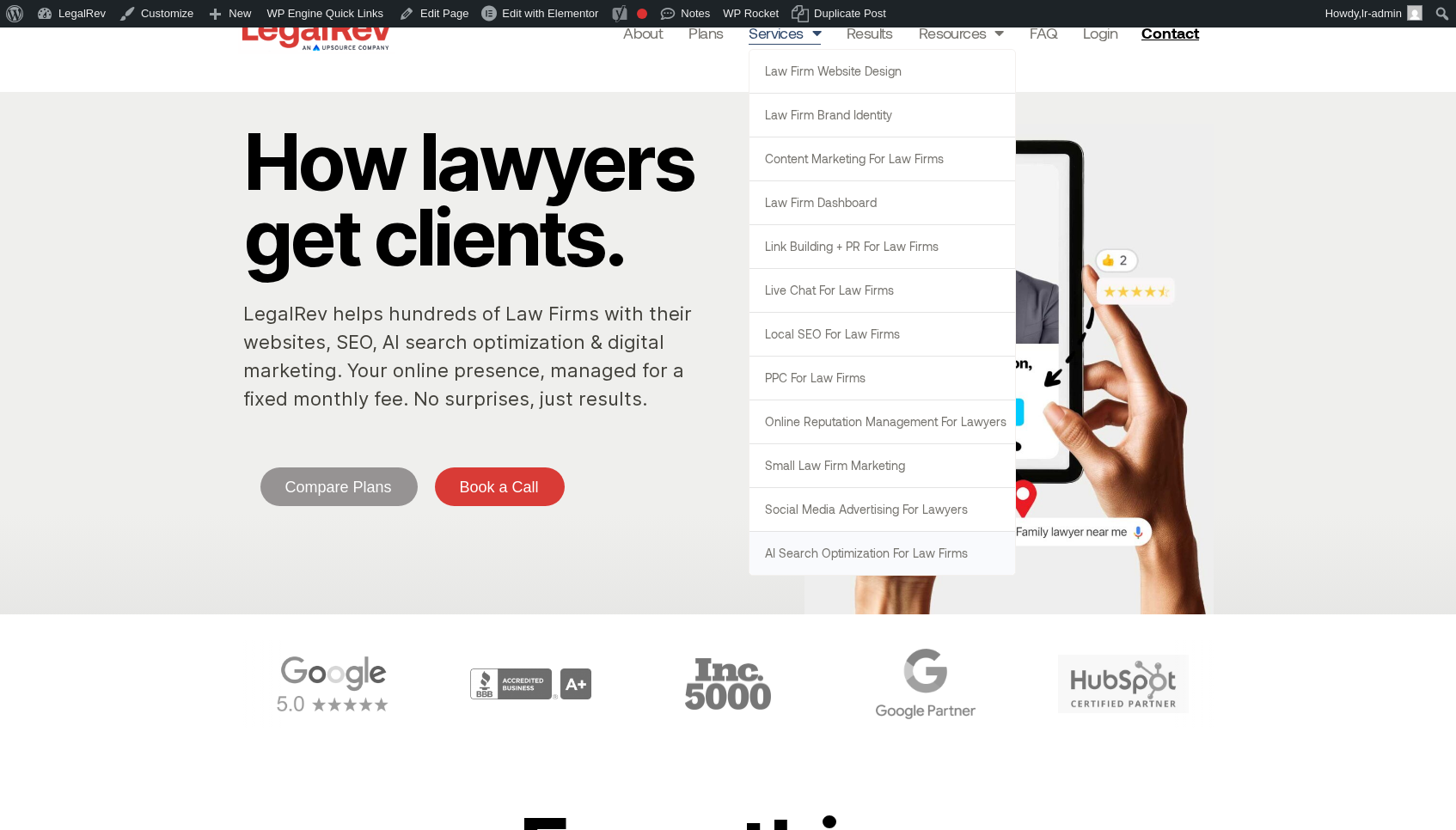
click at [919, 541] on link "AI Search Optimization for Law Firms" at bounding box center [883, 553] width 266 height 43
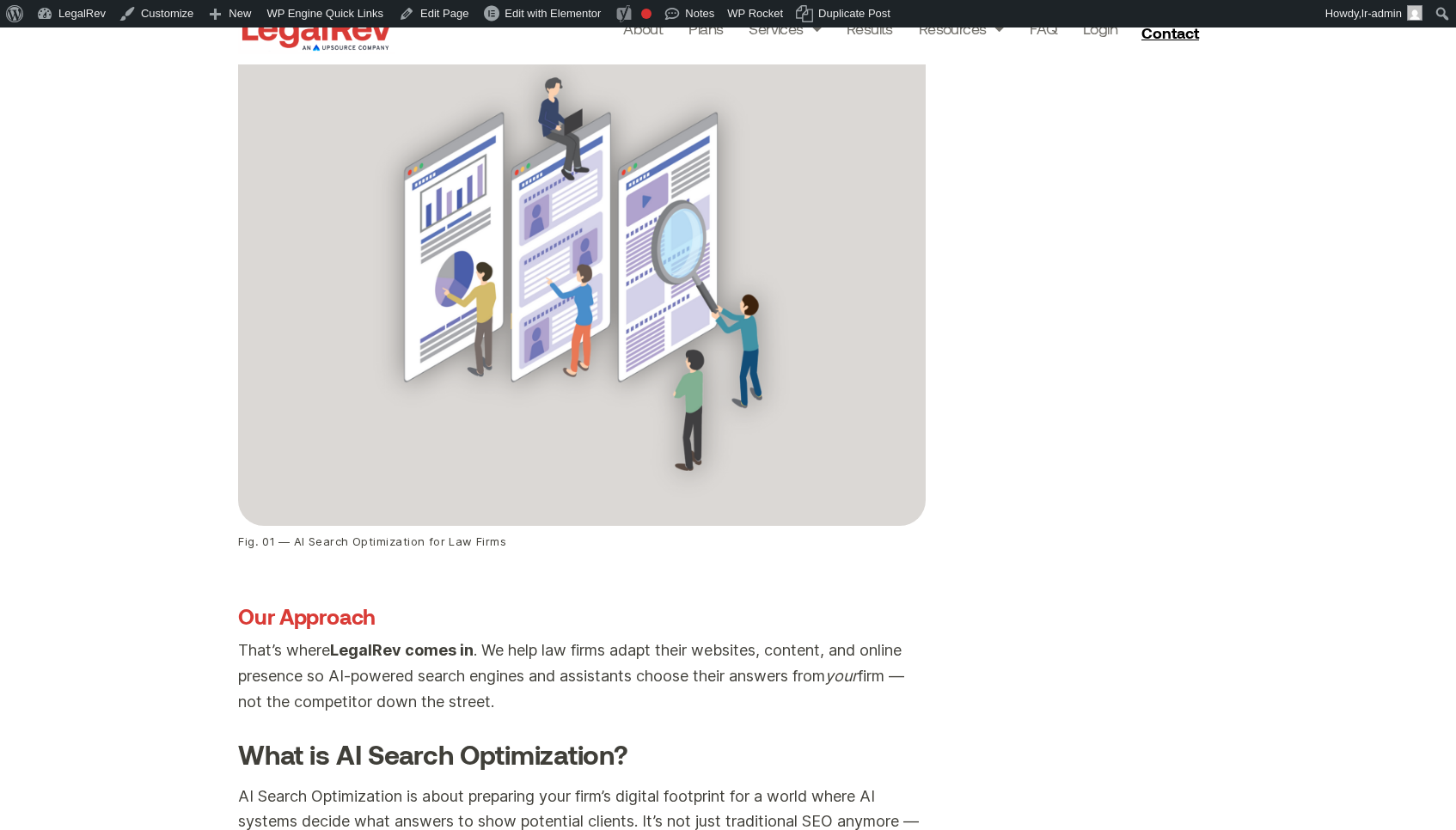
scroll to position [526, 0]
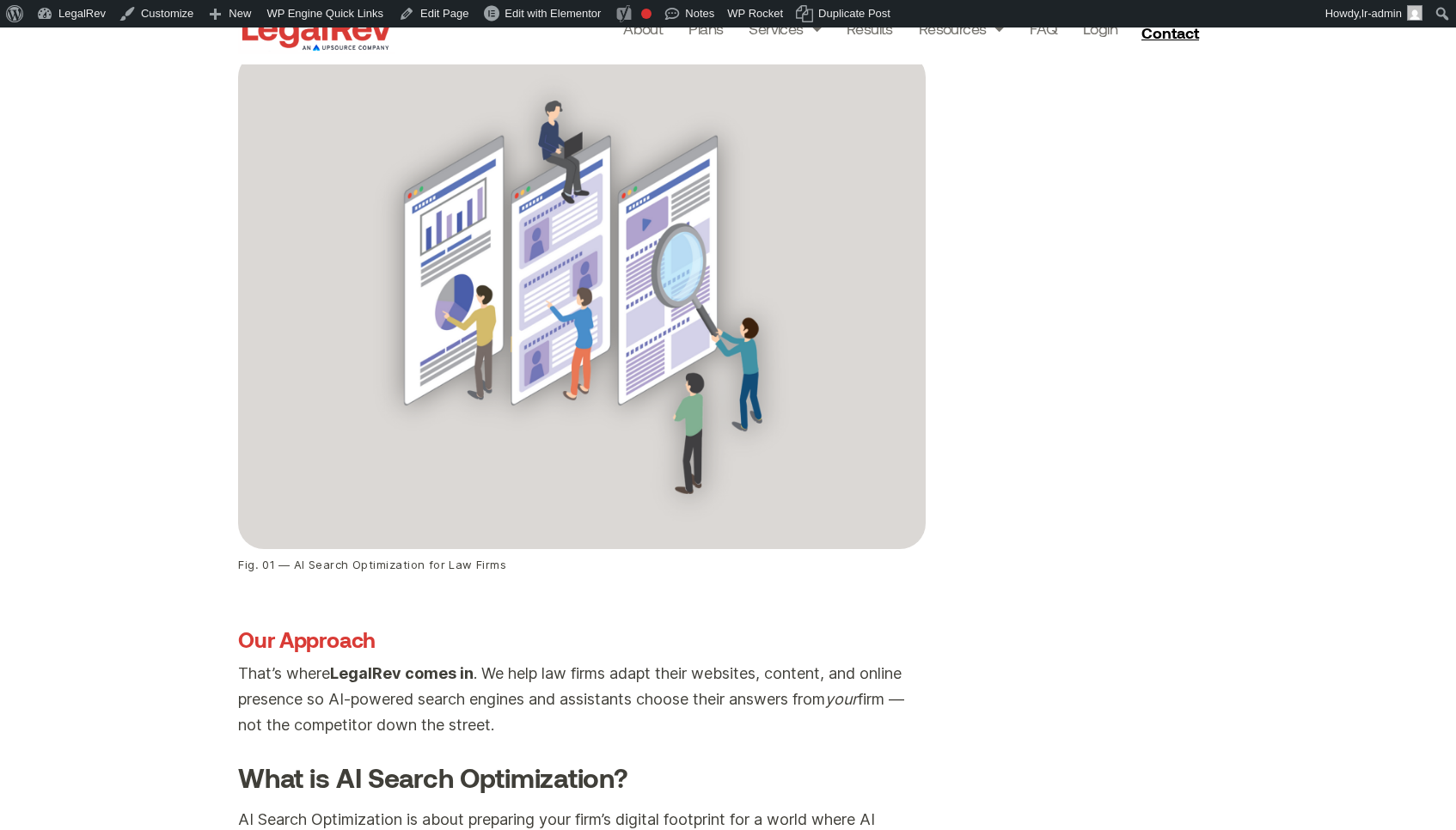
click at [821, 358] on img at bounding box center [582, 300] width 688 height 498
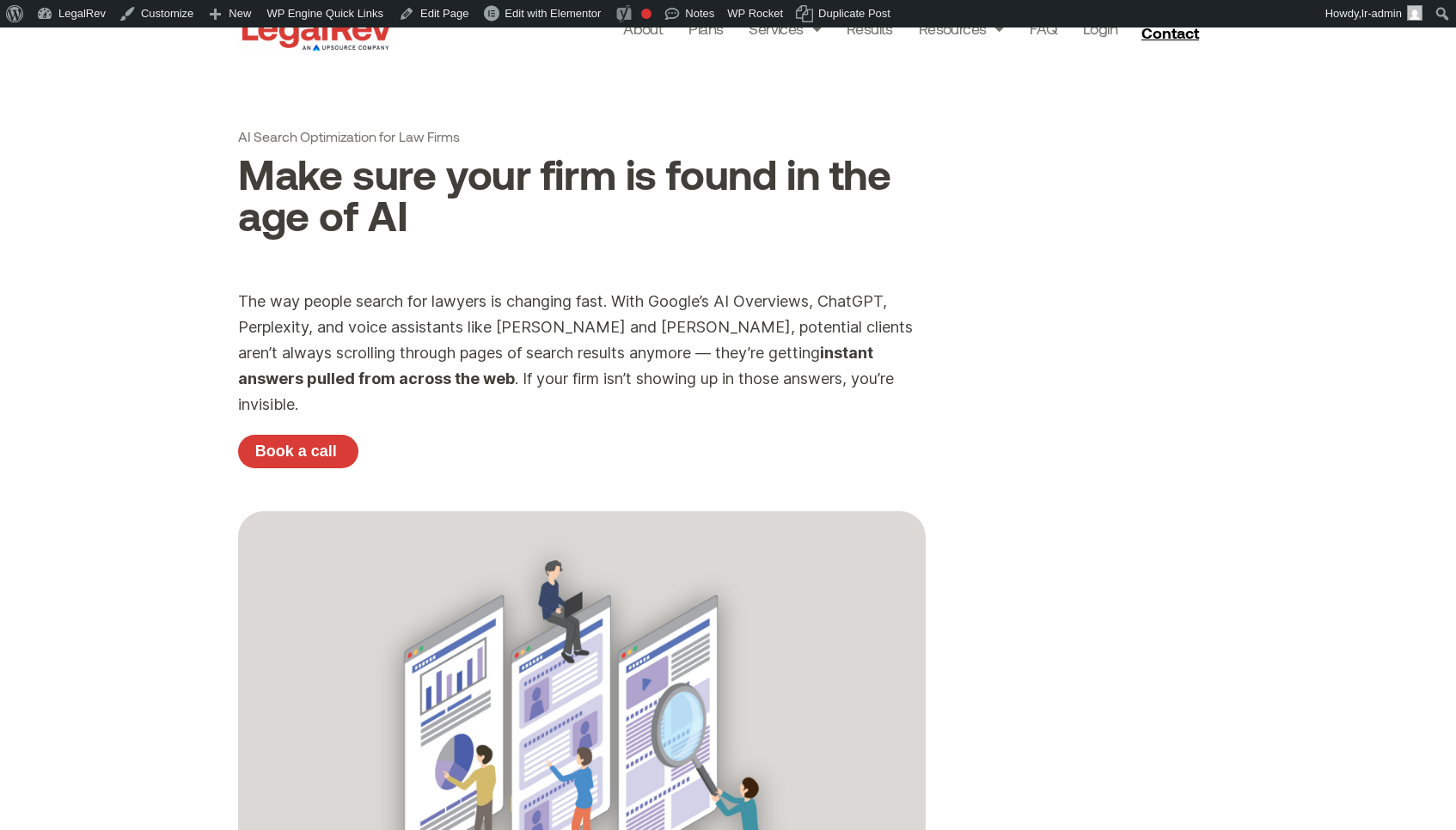
scroll to position [20, 0]
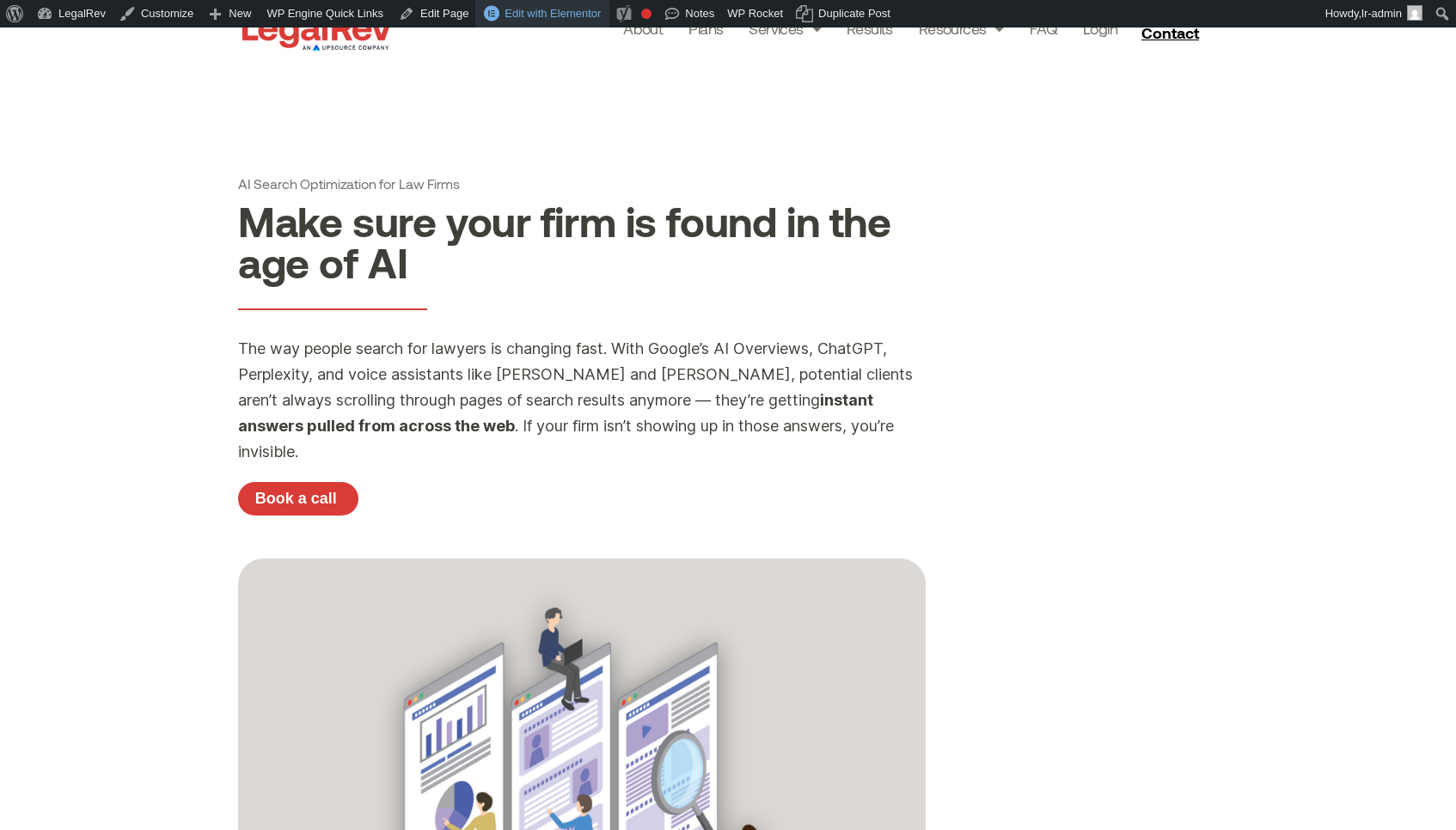
click at [573, 7] on span "Edit with Elementor" at bounding box center [552, 13] width 96 height 13
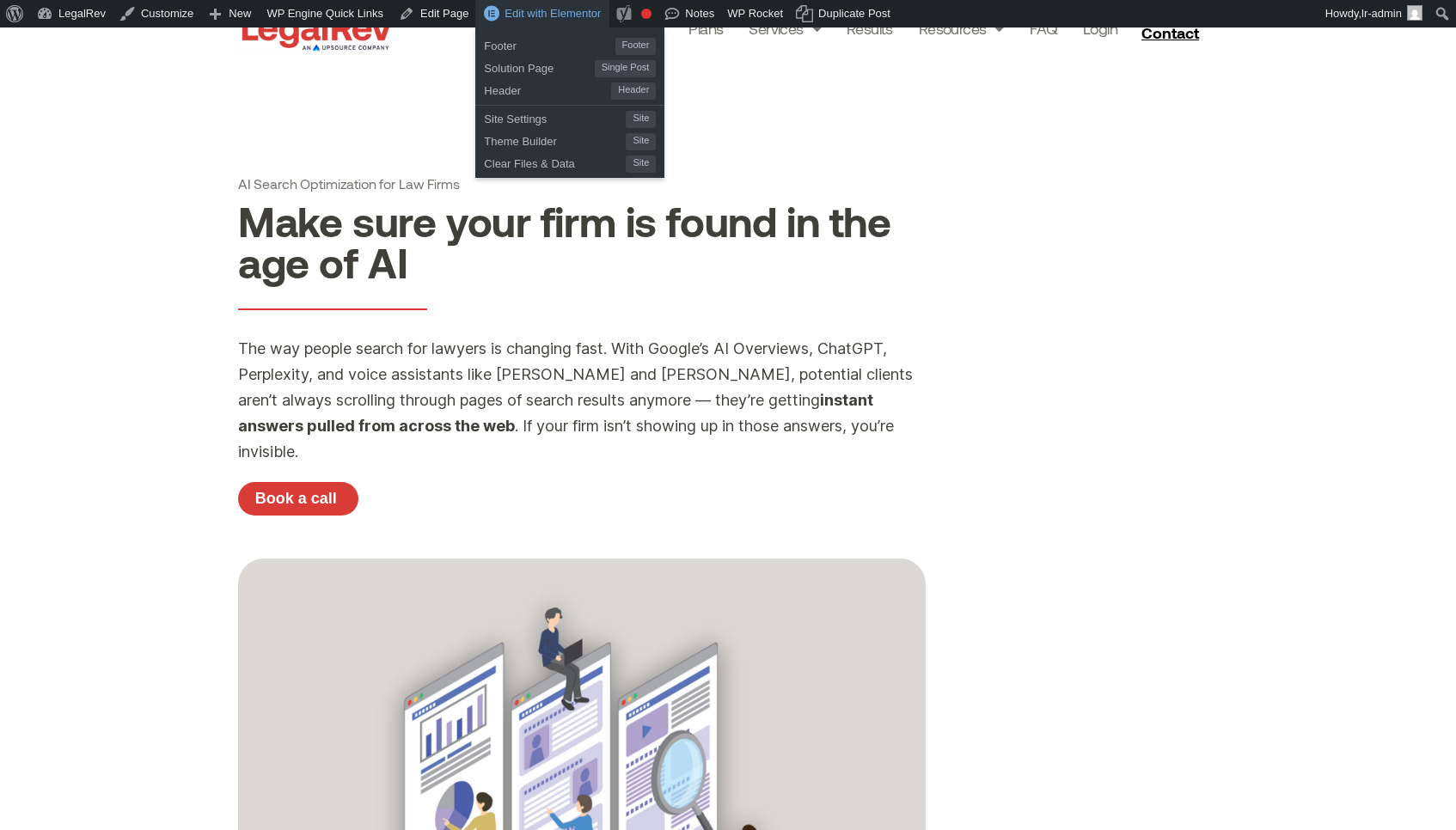
click at [564, 13] on span "Edit with Elementor" at bounding box center [552, 13] width 96 height 13
click at [519, 20] on div "Edit with Elementor" at bounding box center [542, 13] width 134 height 28
click at [544, 12] on span "Edit with Elementor" at bounding box center [552, 13] width 96 height 13
click at [573, 17] on span "Edit with Elementor" at bounding box center [552, 13] width 96 height 13
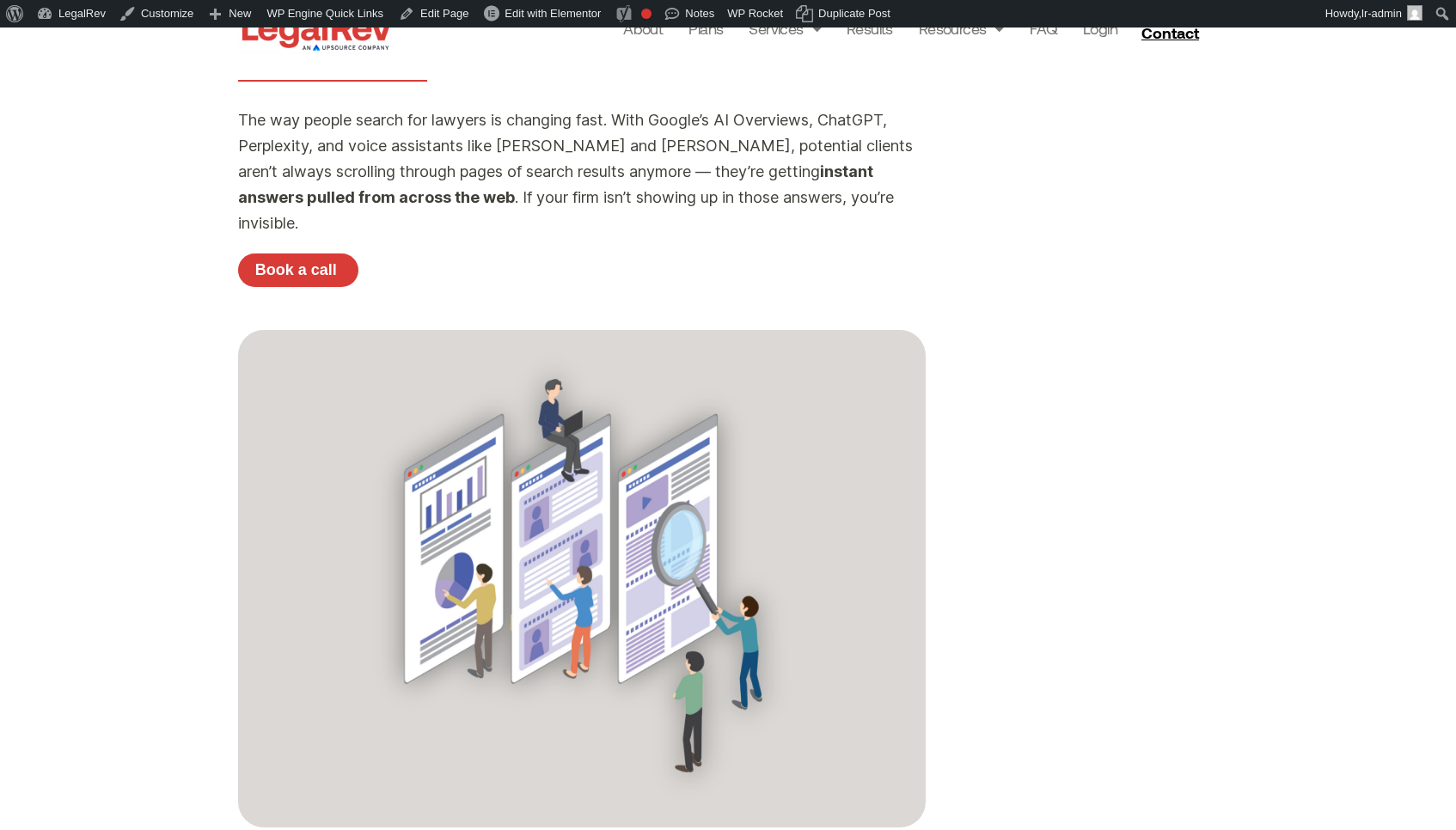
scroll to position [322, 0]
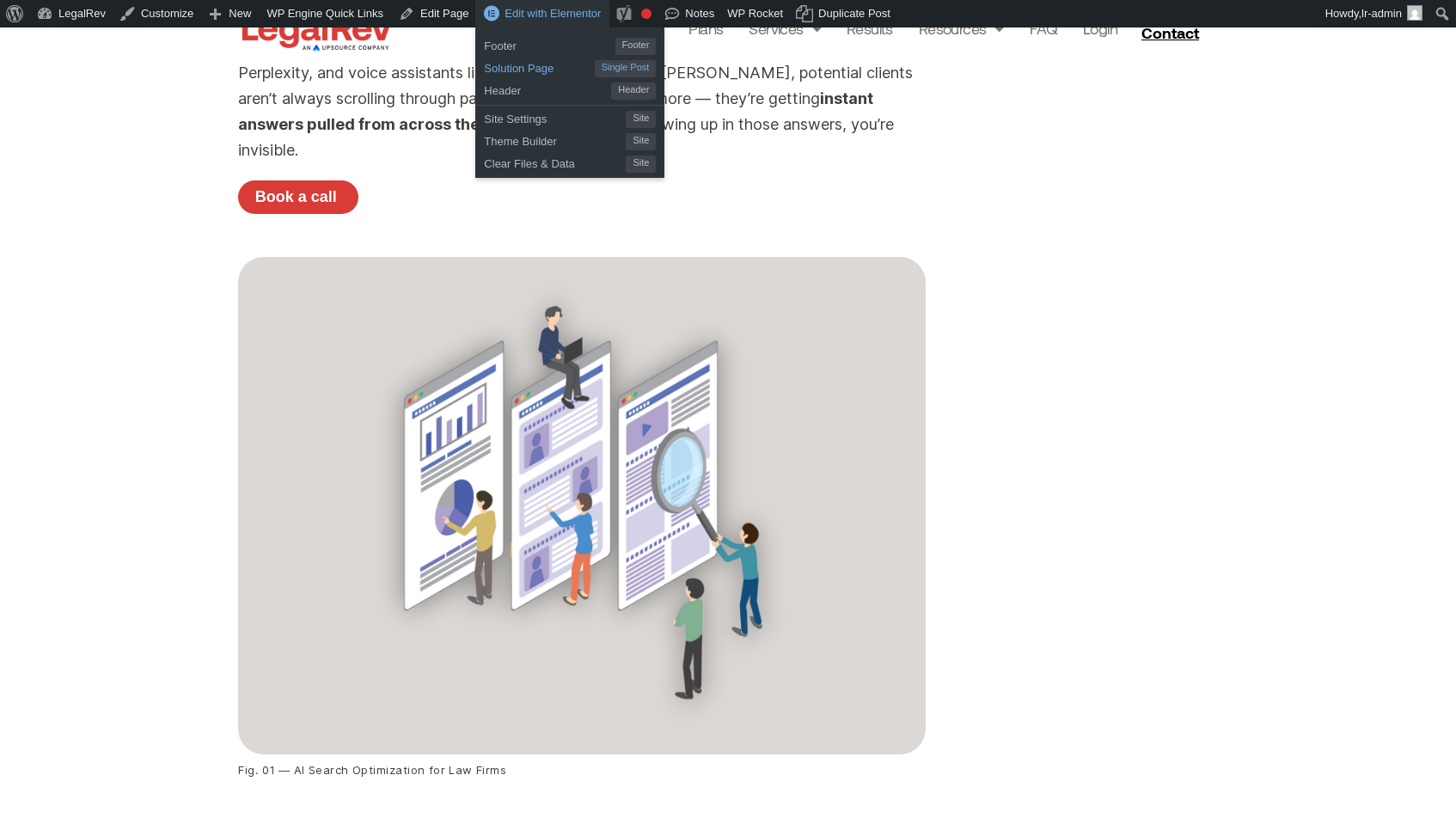
click at [561, 73] on span "Solution Page" at bounding box center [539, 66] width 110 height 22
click at [571, 16] on span "Edit with Elementor" at bounding box center [552, 13] width 96 height 13
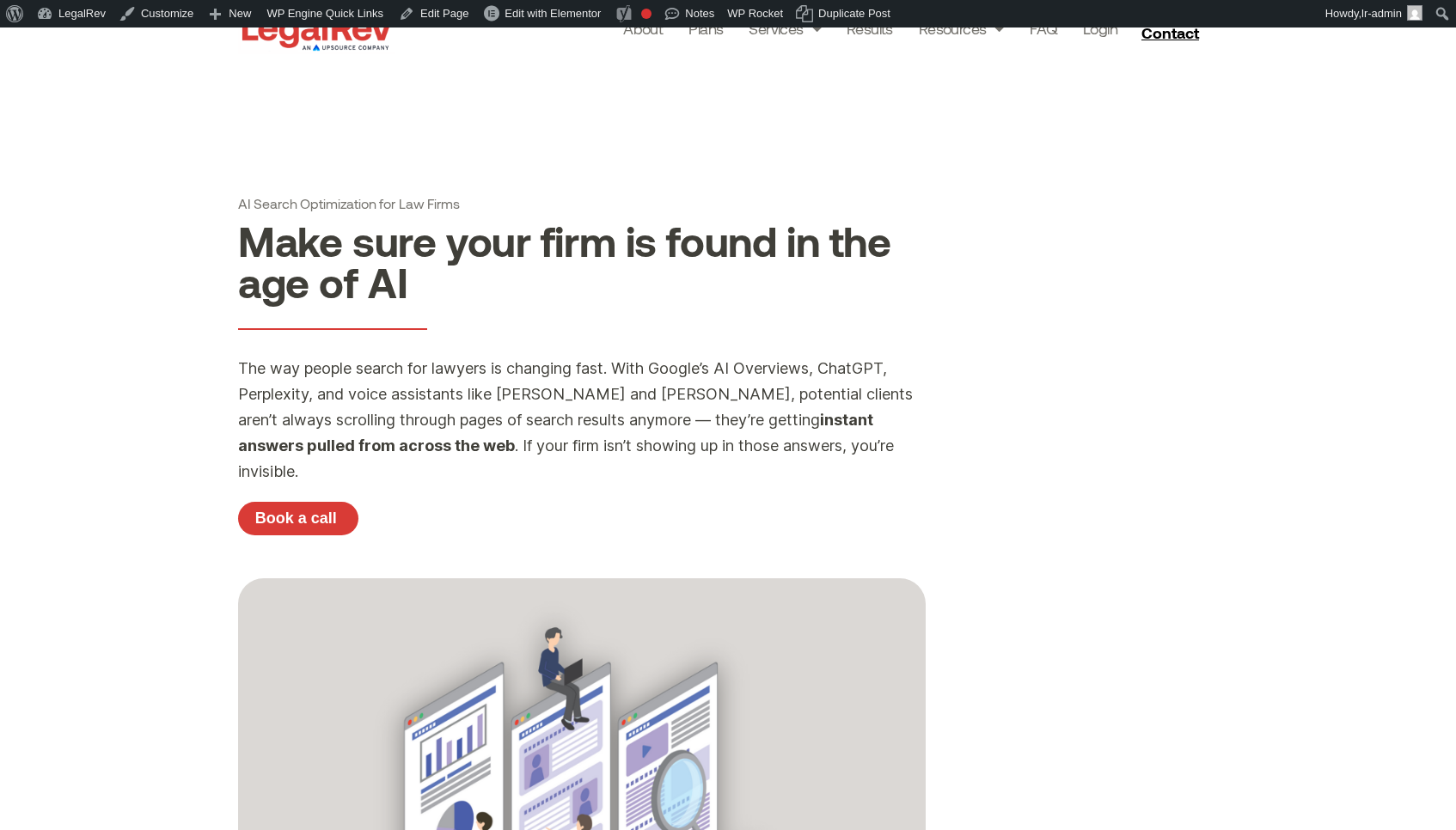
click at [329, 420] on span "The way people search for lawyers is changing fast. With Google’s AI Overviews,…" at bounding box center [575, 393] width 675 height 69
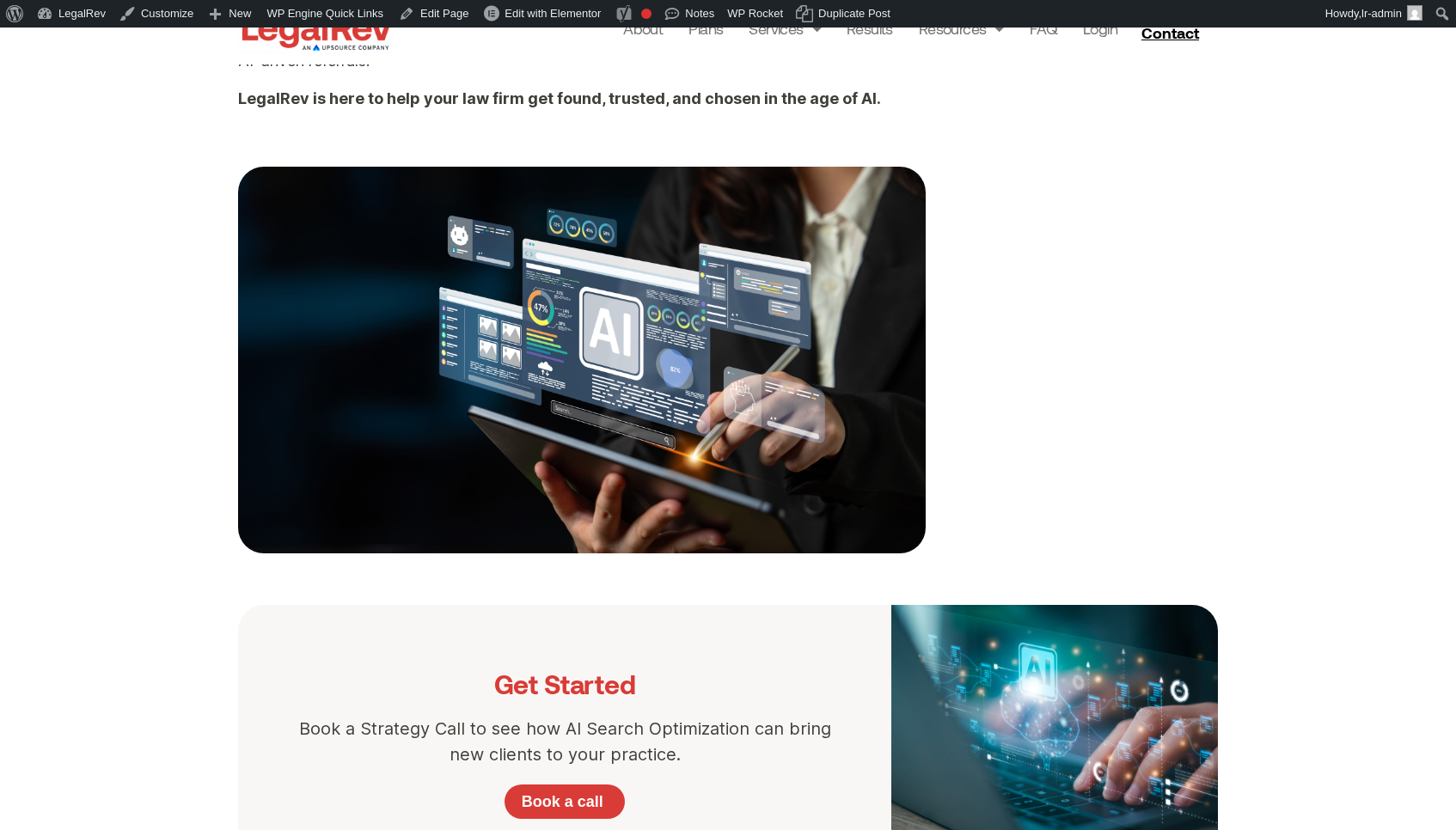
scroll to position [2485, 0]
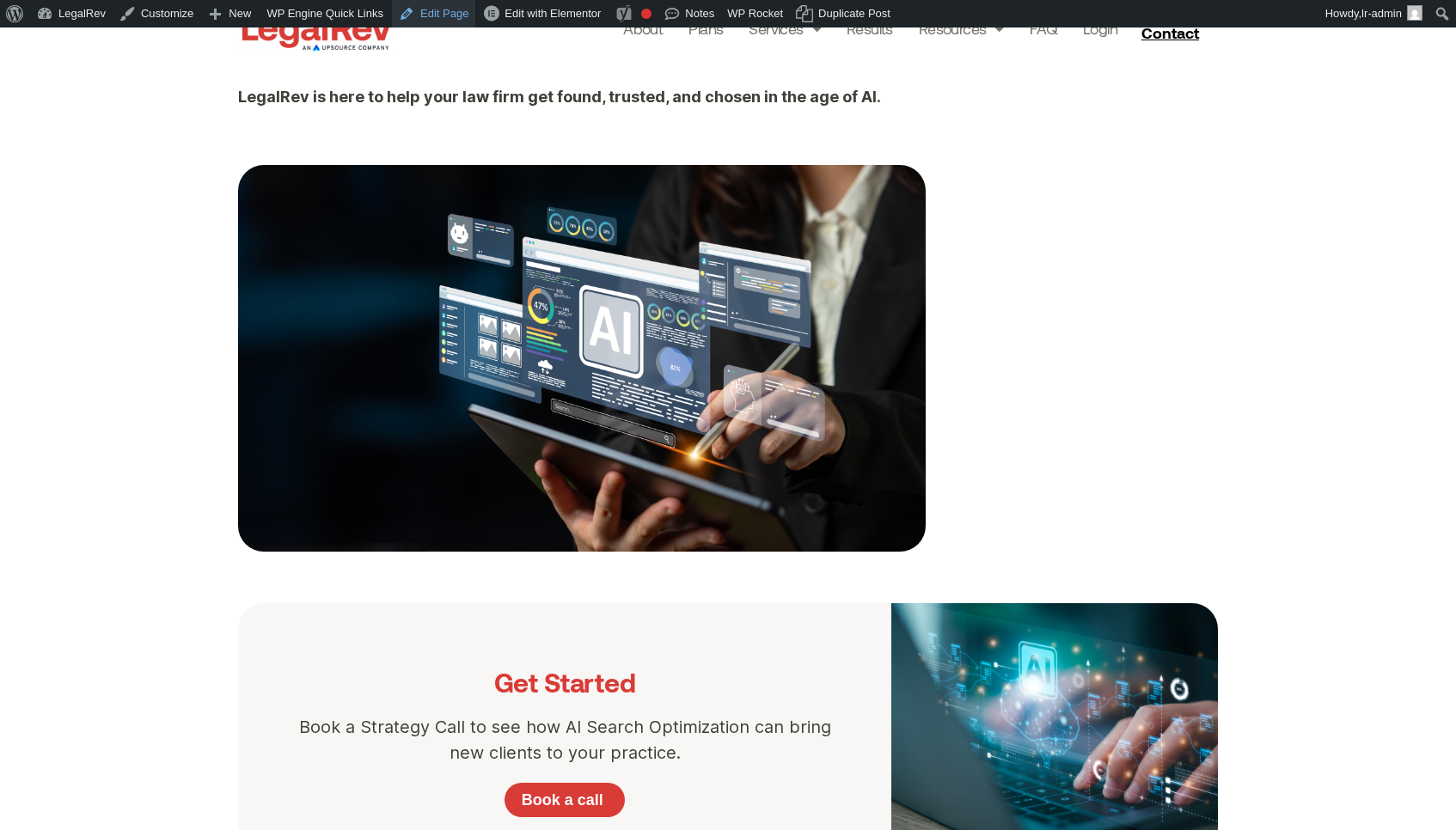
click at [444, 17] on link "Edit Page" at bounding box center [433, 13] width 84 height 28
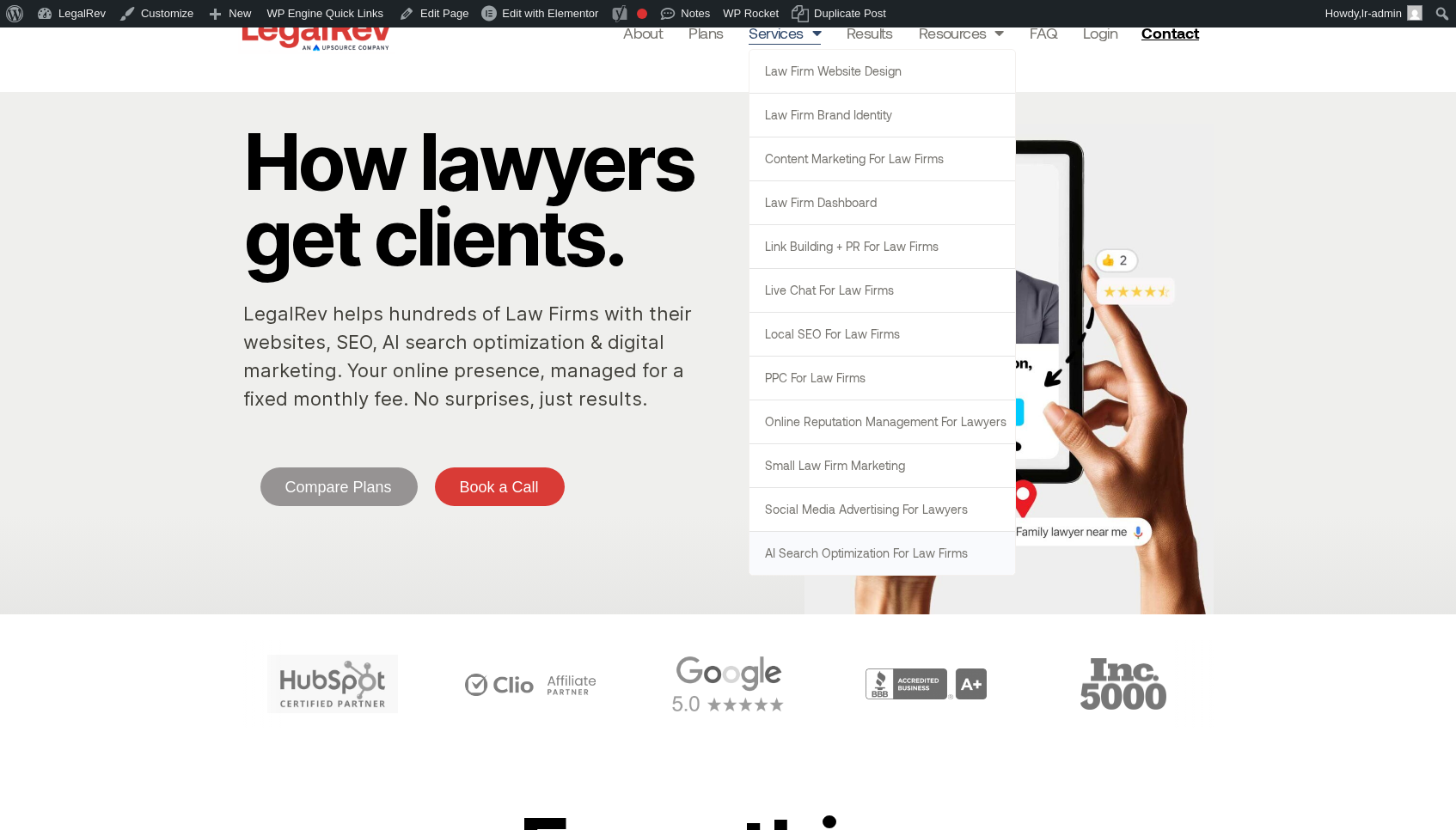
click at [841, 554] on link "AI Search Optimization for Law Firms" at bounding box center [883, 553] width 266 height 43
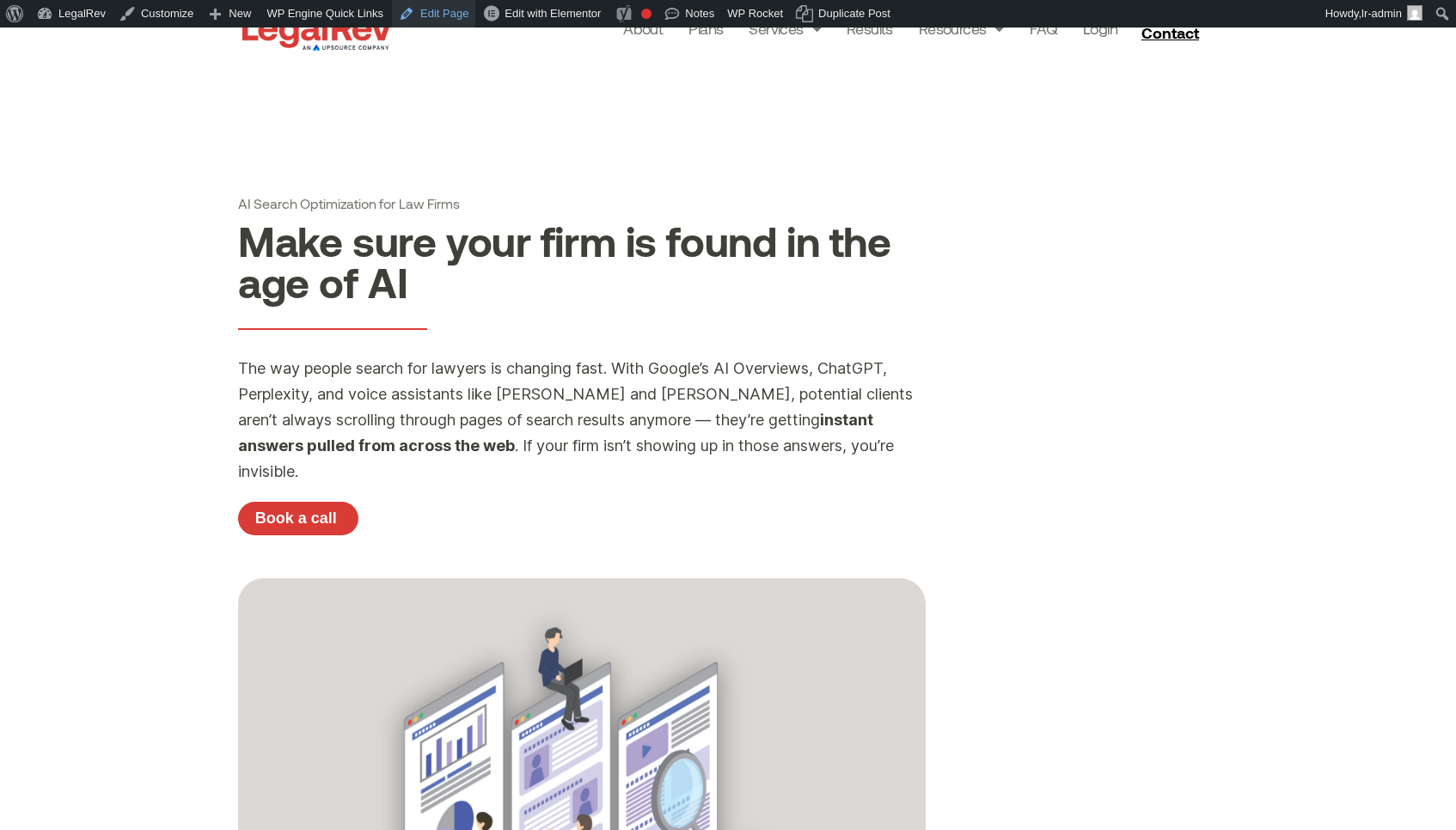
click at [440, 4] on link "Edit Page" at bounding box center [433, 13] width 84 height 28
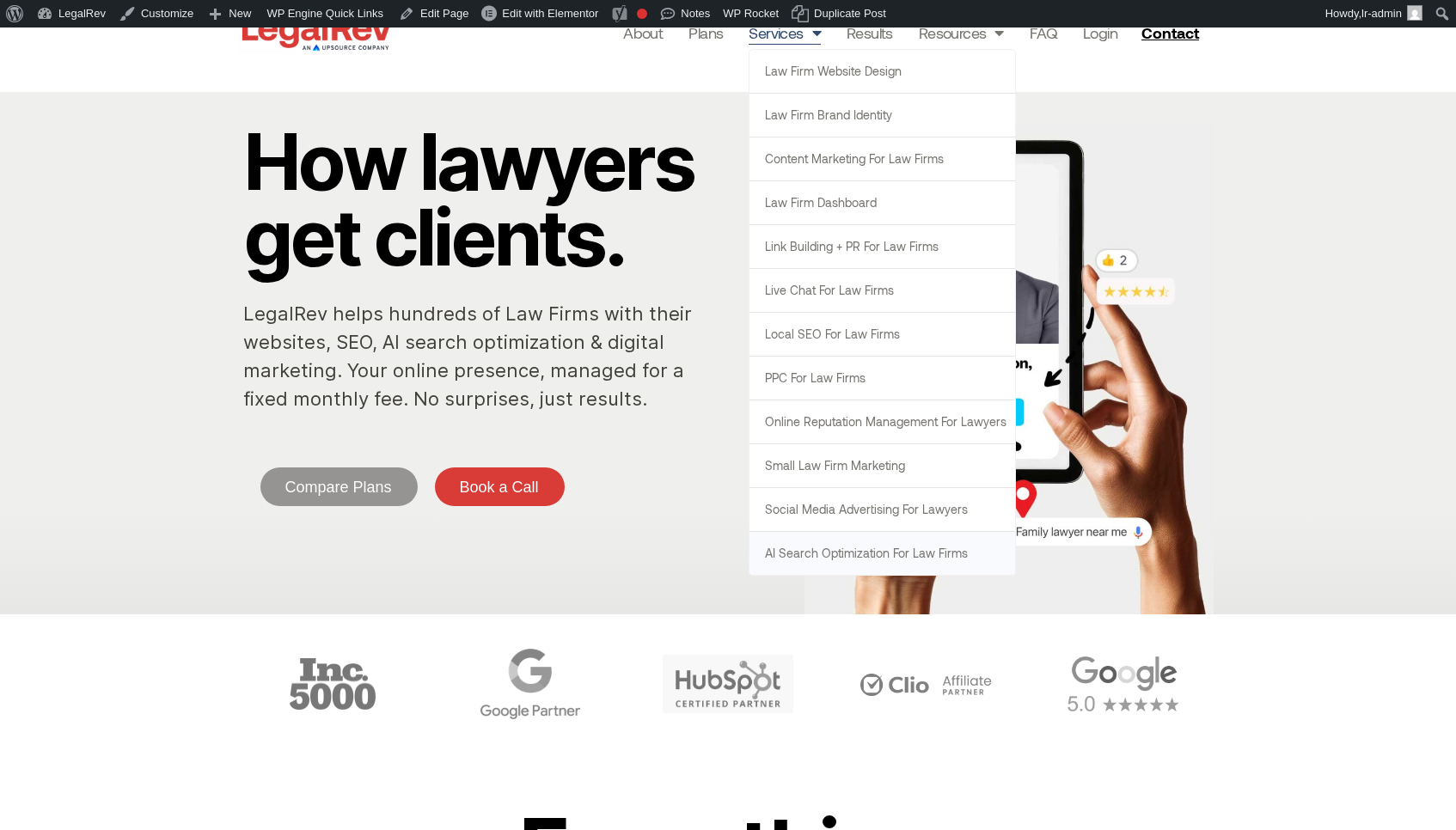
click at [827, 552] on link "AI Search Optimization for Law Firms" at bounding box center [883, 553] width 266 height 43
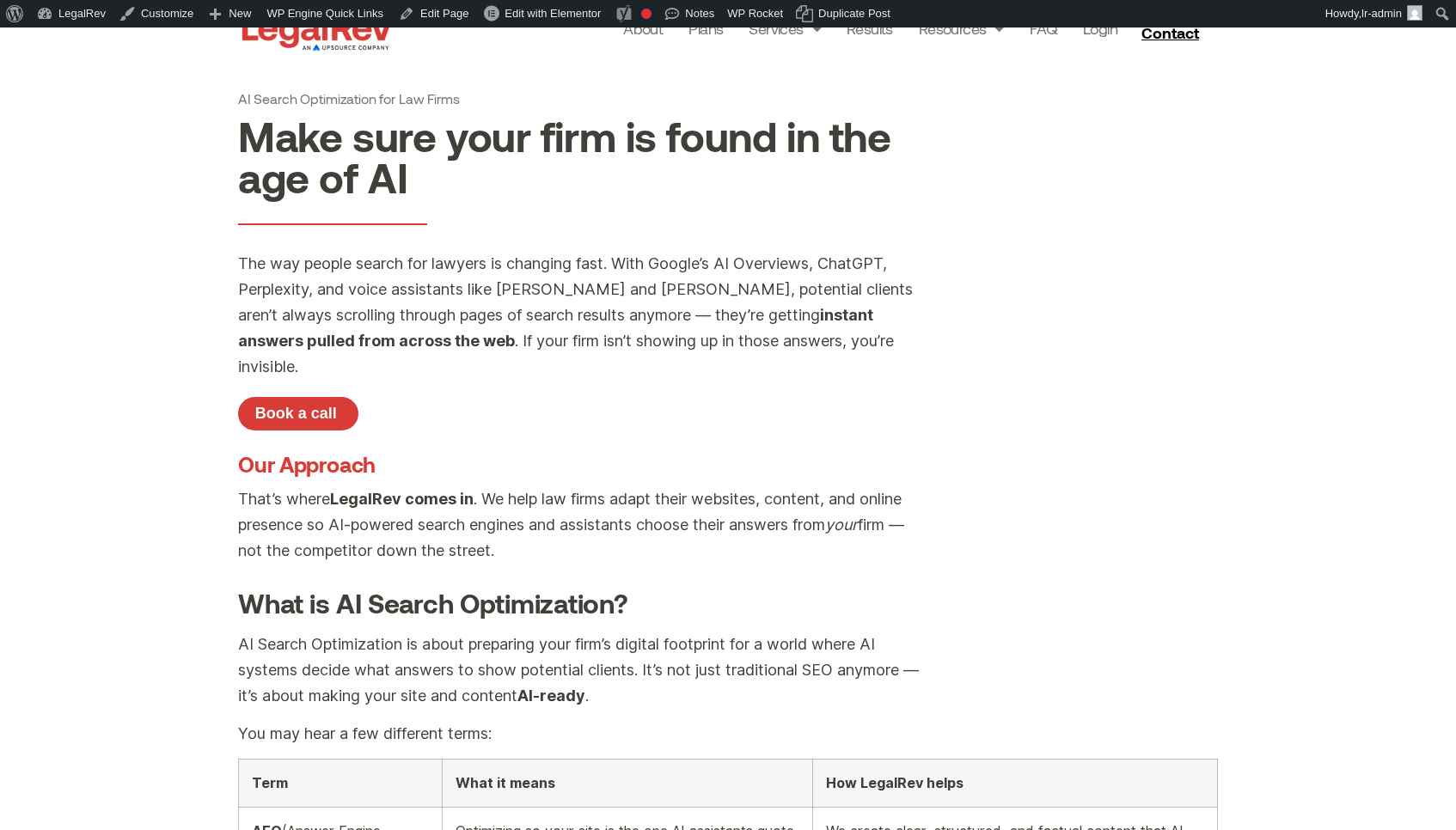
scroll to position [101, 0]
